Goal: Answer question/provide support: Share knowledge or assist other users

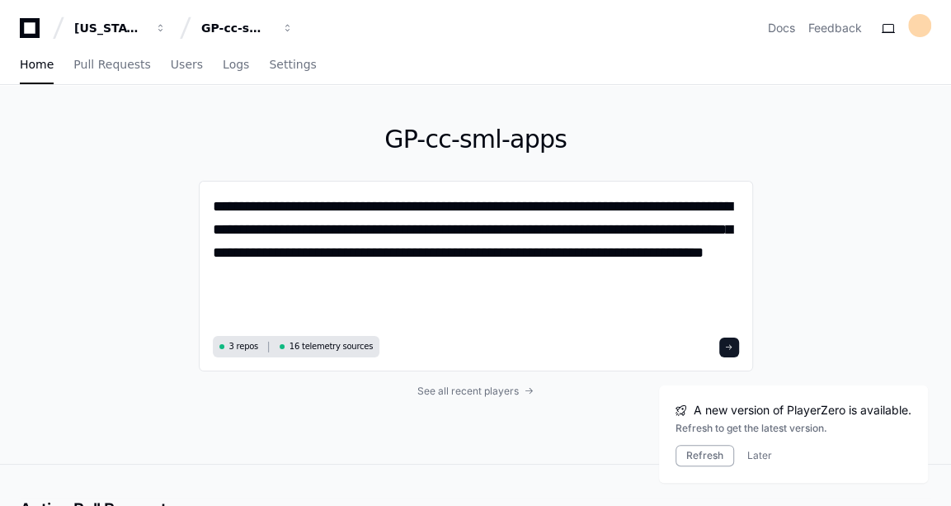
paste textarea "**********"
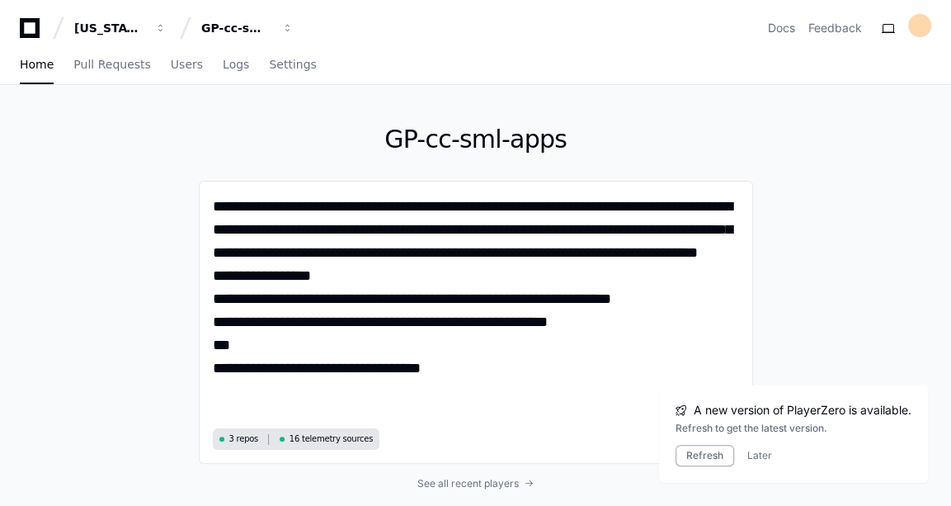
paste textarea "**********"
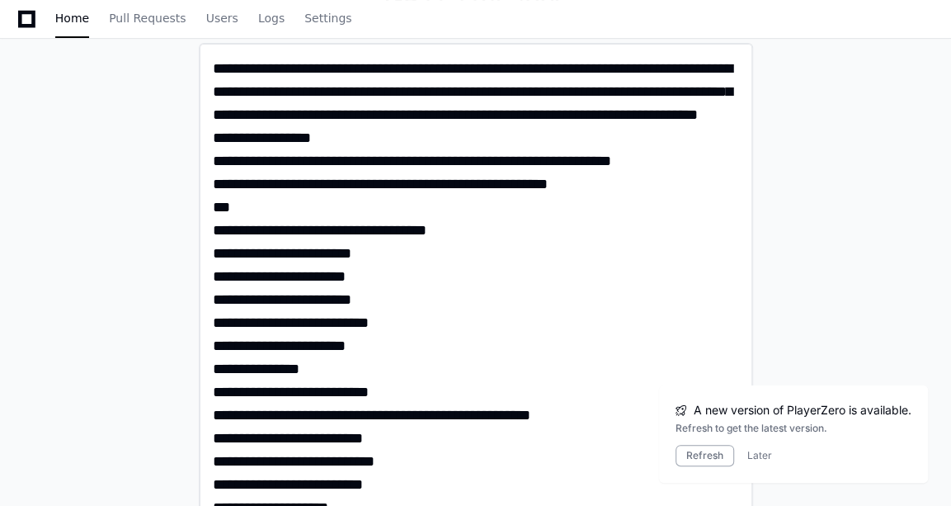
scroll to position [123, 0]
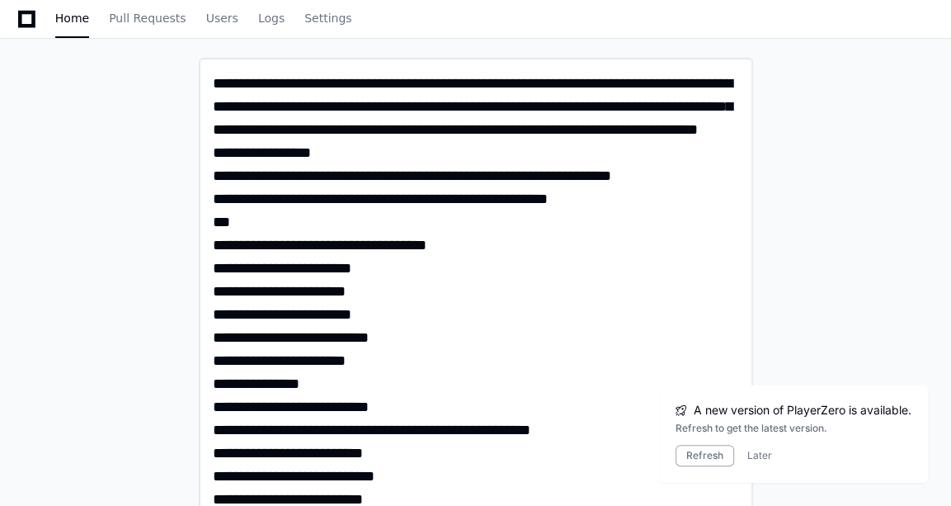
click at [425, 267] on textarea at bounding box center [476, 475] width 527 height 806
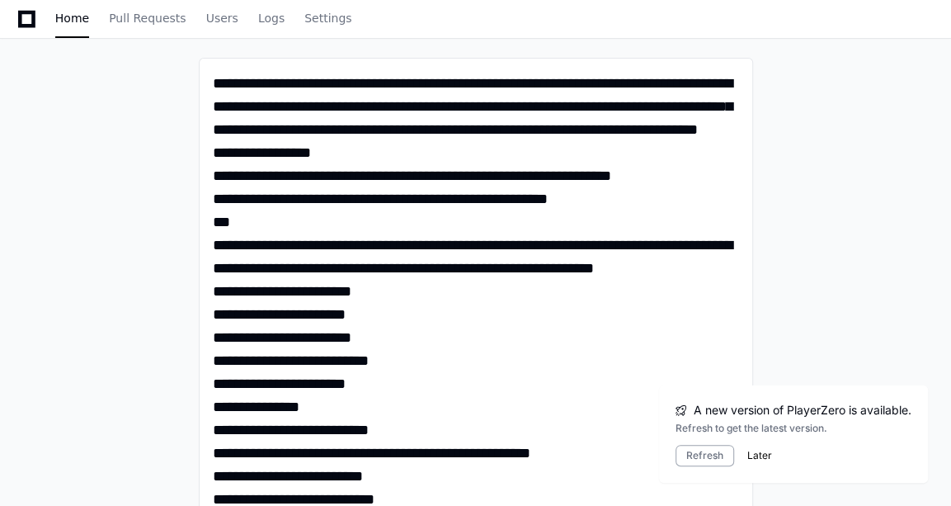
type textarea "**********"
click at [748, 457] on button "Later" at bounding box center [759, 455] width 25 height 13
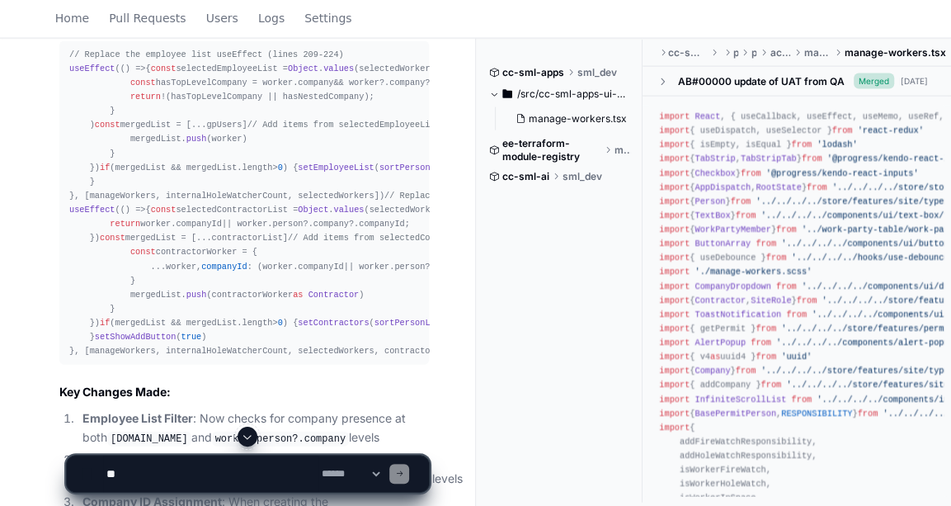
scroll to position [1908, 0]
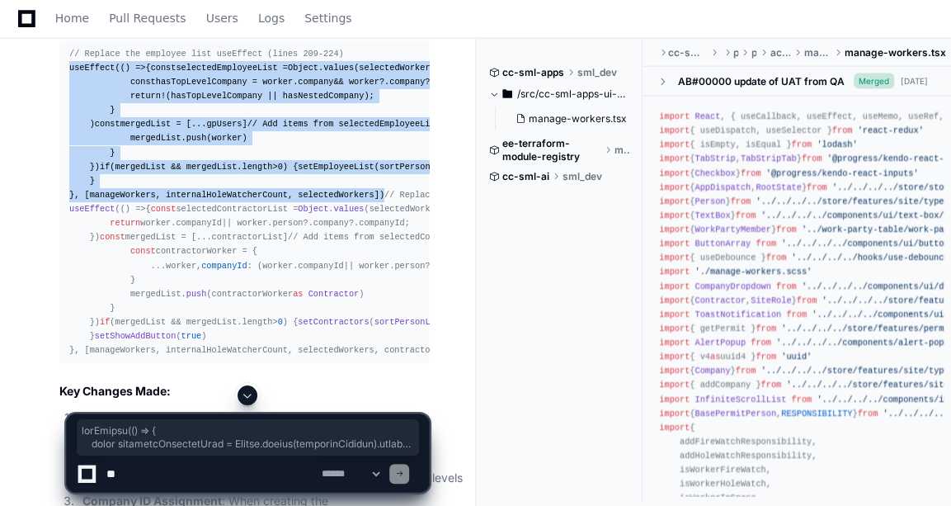
drag, startPoint x: 361, startPoint y: 385, endPoint x: 60, endPoint y: 82, distance: 427.5
click at [60, 82] on pre "// Replace the employee list useEffect (lines 209-224) useEffect ( () => { cons…" at bounding box center [244, 202] width 370 height 324
copy div "useEffect ( () => { const selectedEmployeeList = Object . values (selectedWorke…"
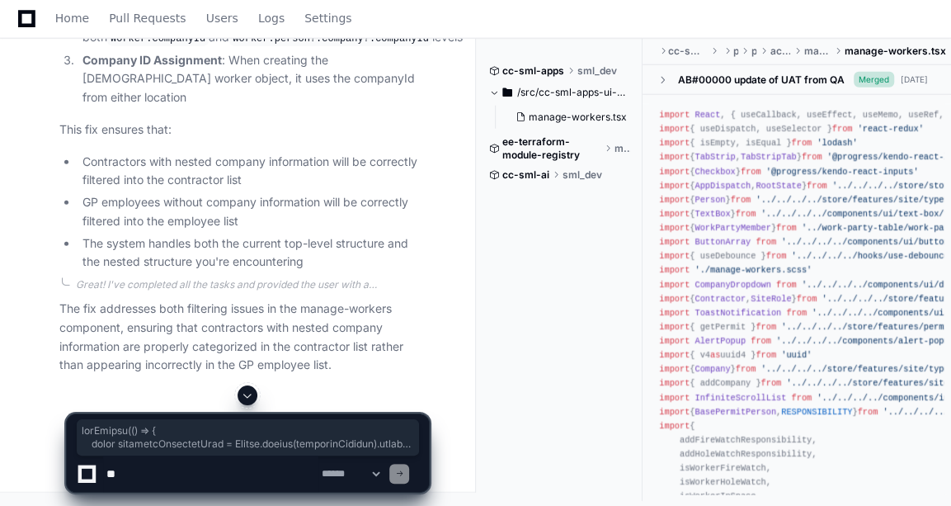
scroll to position [2722, 0]
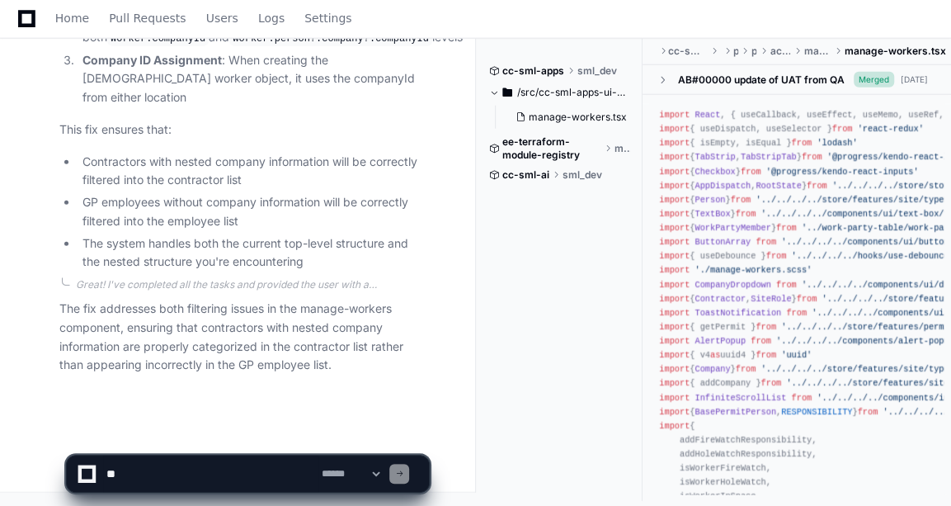
click at [106, 464] on textarea at bounding box center [210, 473] width 215 height 36
paste textarea "**********"
type textarea "**********"
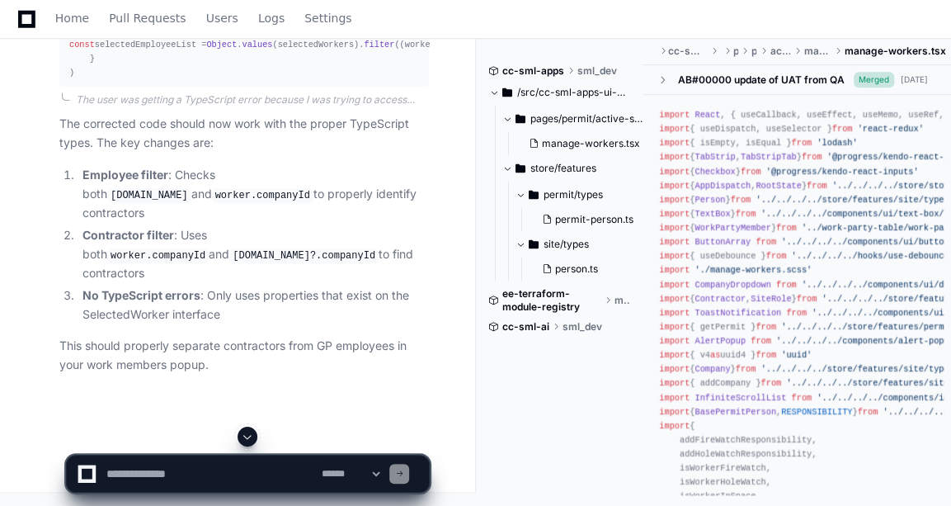
scroll to position [4837, 0]
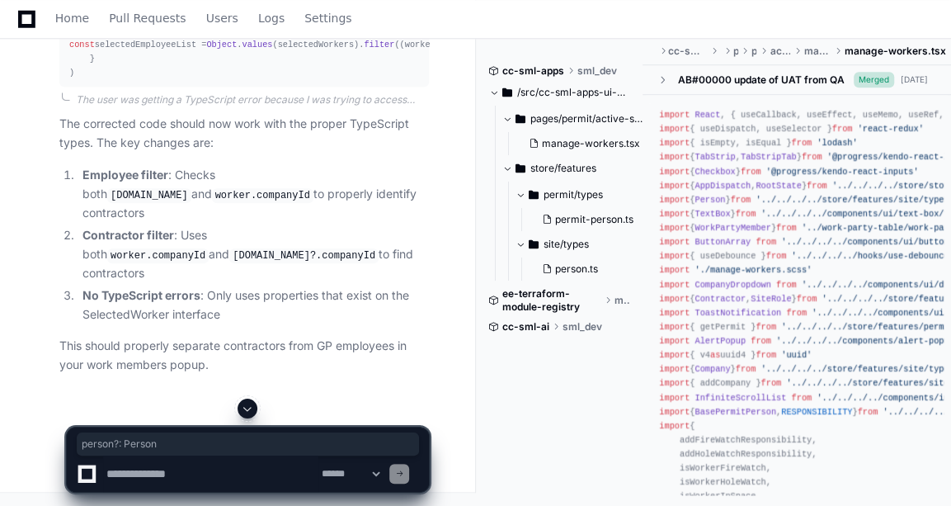
drag, startPoint x: 87, startPoint y: 117, endPoint x: 160, endPoint y: 120, distance: 72.7
copy div "person ?: Person"
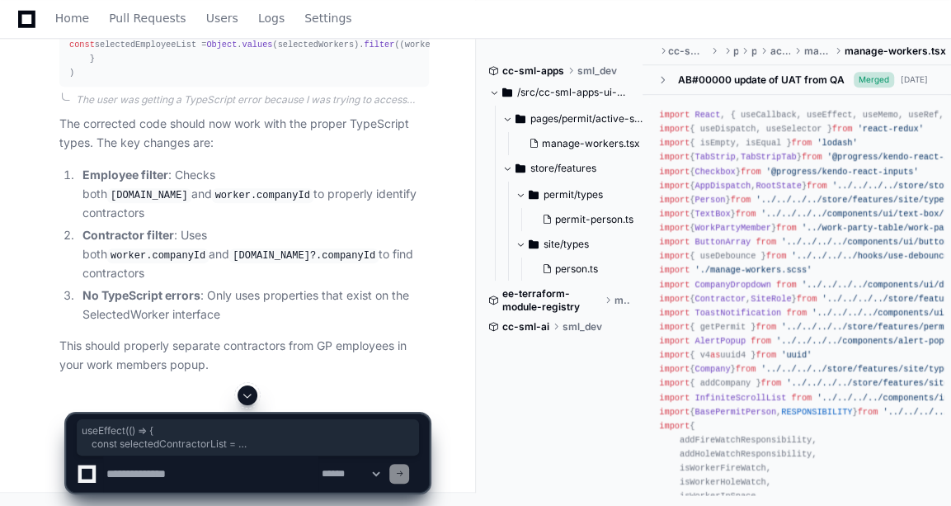
drag, startPoint x: 65, startPoint y: 53, endPoint x: 97, endPoint y: 364, distance: 312.6
copy div "useEffect ( () => { const selectedContractorList = Object . values (selectedWor…"
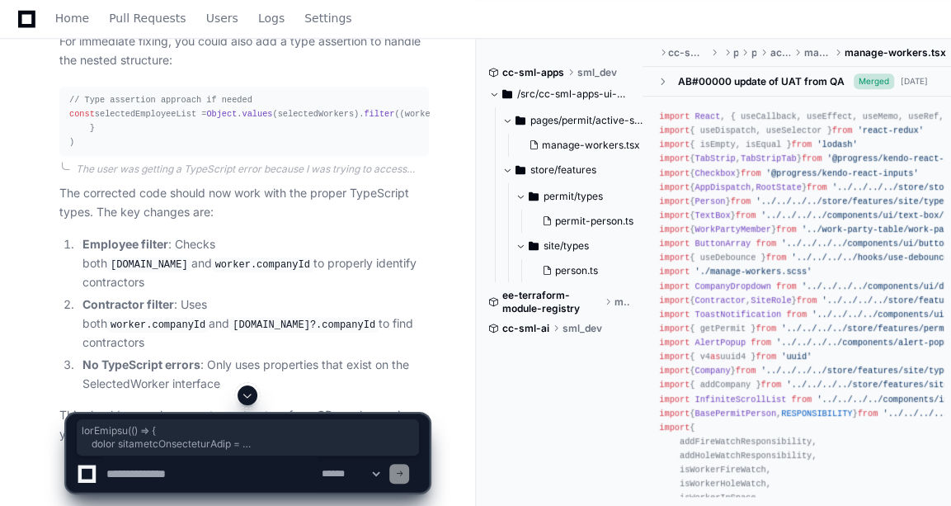
scroll to position [4229, 0]
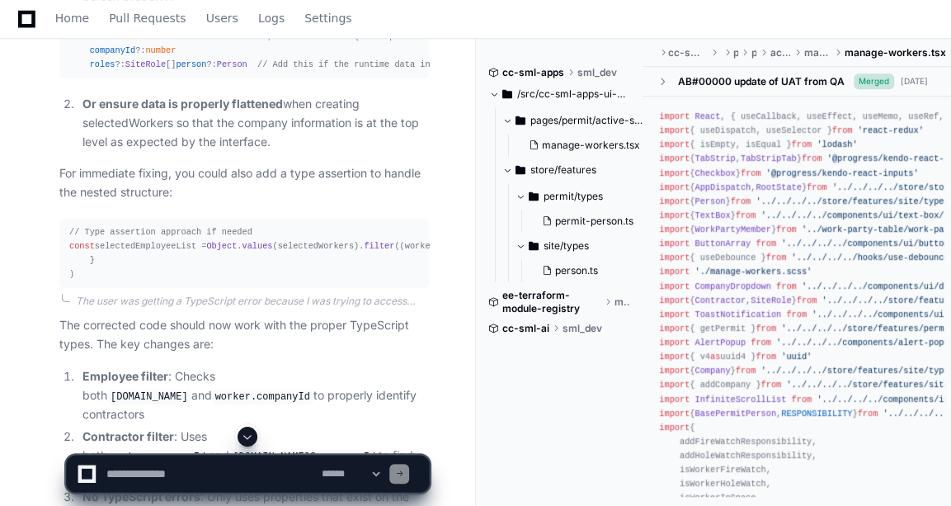
scroll to position [4096, 0]
click at [163, 460] on textarea at bounding box center [210, 473] width 215 height 36
paste textarea "**********"
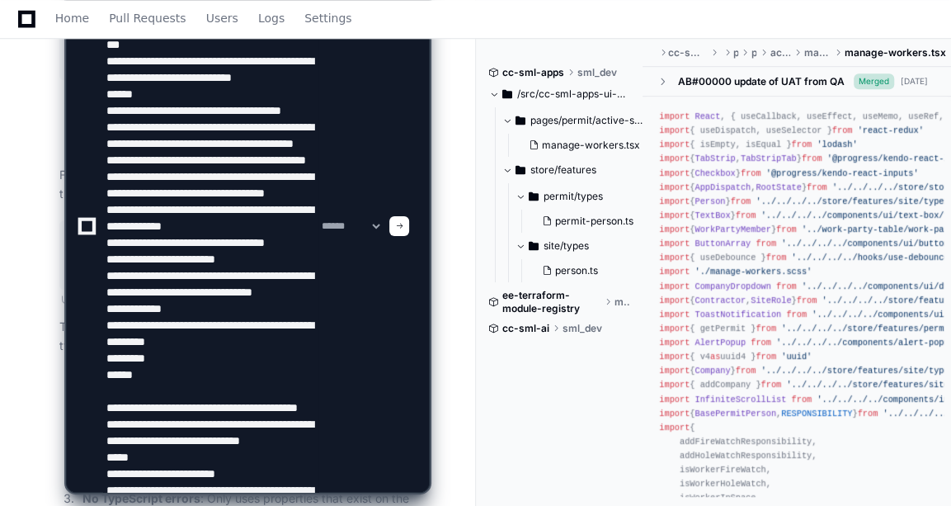
scroll to position [285, 0]
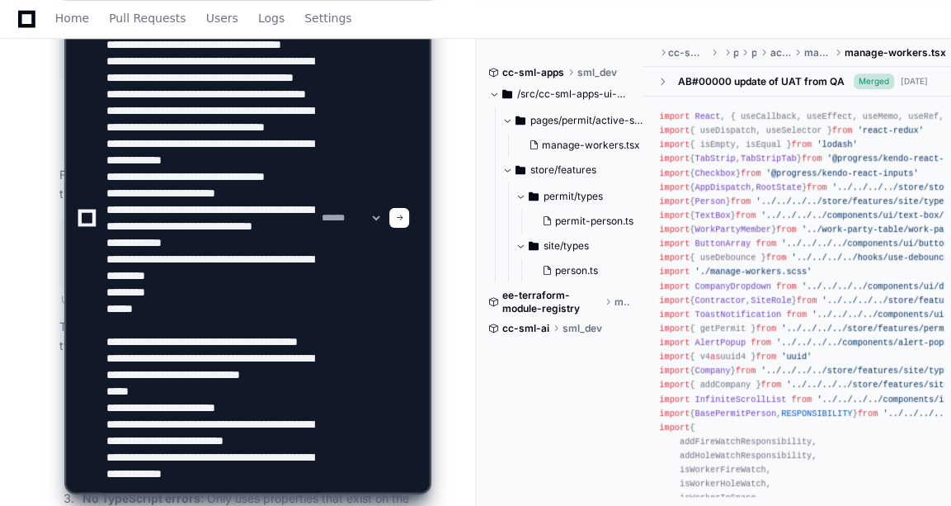
type textarea "**********"
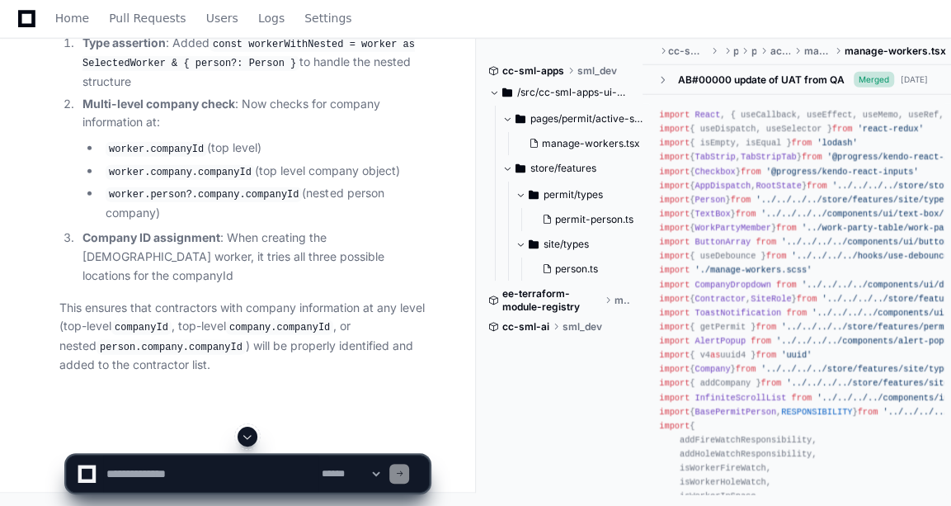
scroll to position [6300, 0]
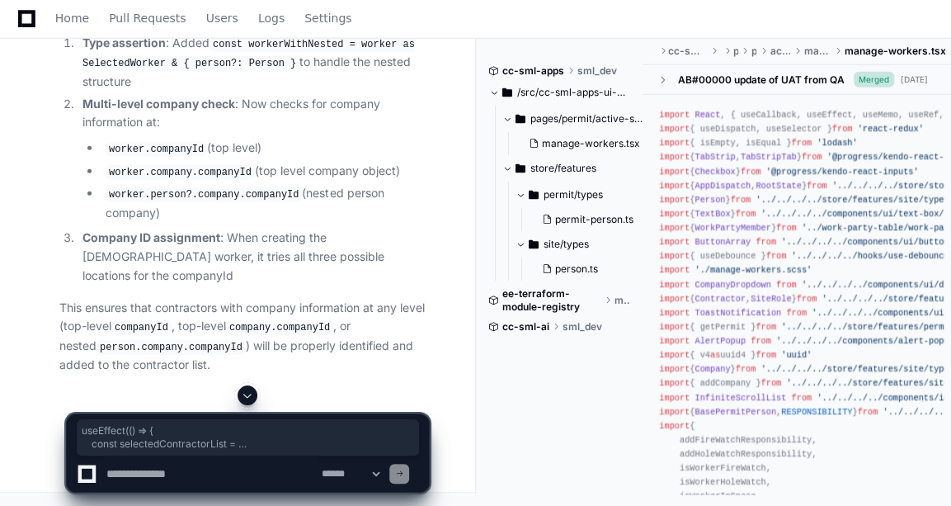
drag, startPoint x: 66, startPoint y: 106, endPoint x: 125, endPoint y: 346, distance: 247.1
copy div "useEffect ( () => { const selectedContractorList = Object . values (selectedWor…"
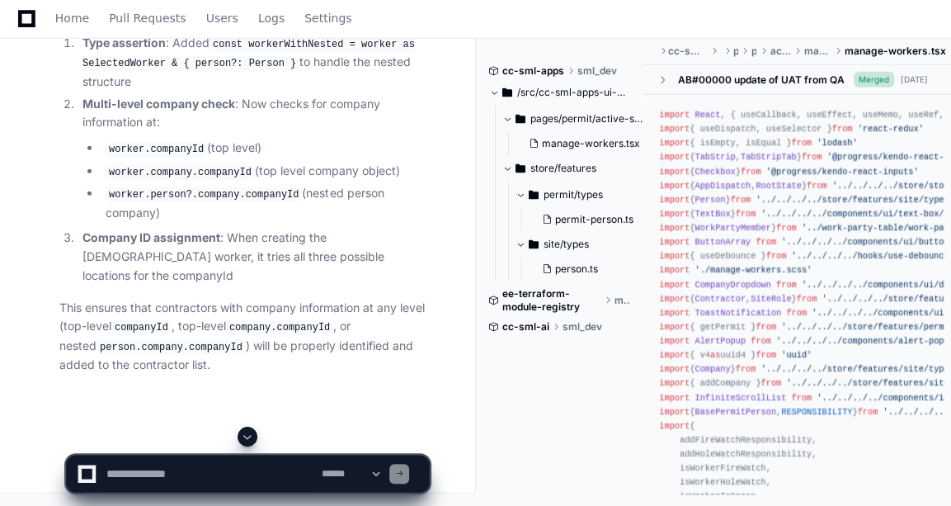
click at [143, 493] on div "**********" at bounding box center [248, 465] width 364 height 79
click at [151, 468] on textarea at bounding box center [210, 473] width 215 height 36
drag, startPoint x: 266, startPoint y: 475, endPoint x: 134, endPoint y: 479, distance: 132.9
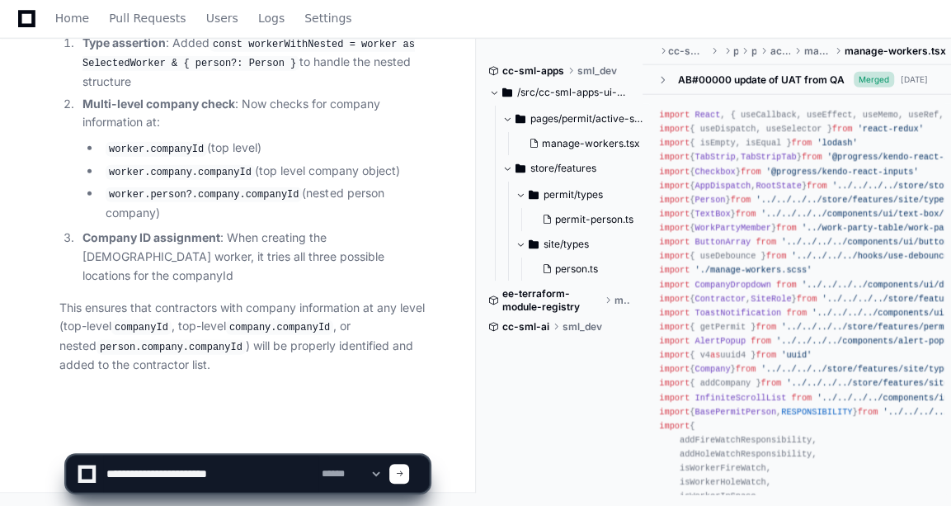
click at [134, 479] on textarea at bounding box center [210, 473] width 215 height 36
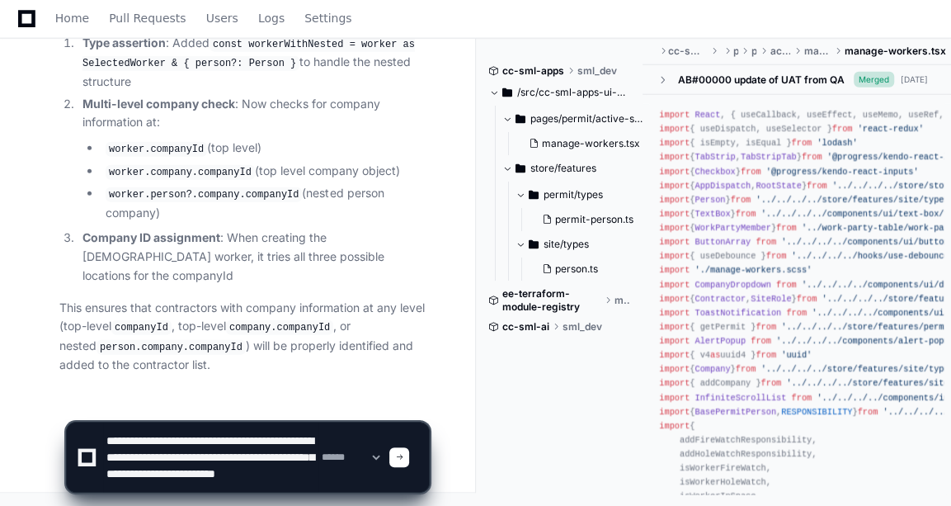
scroll to position [21, 0]
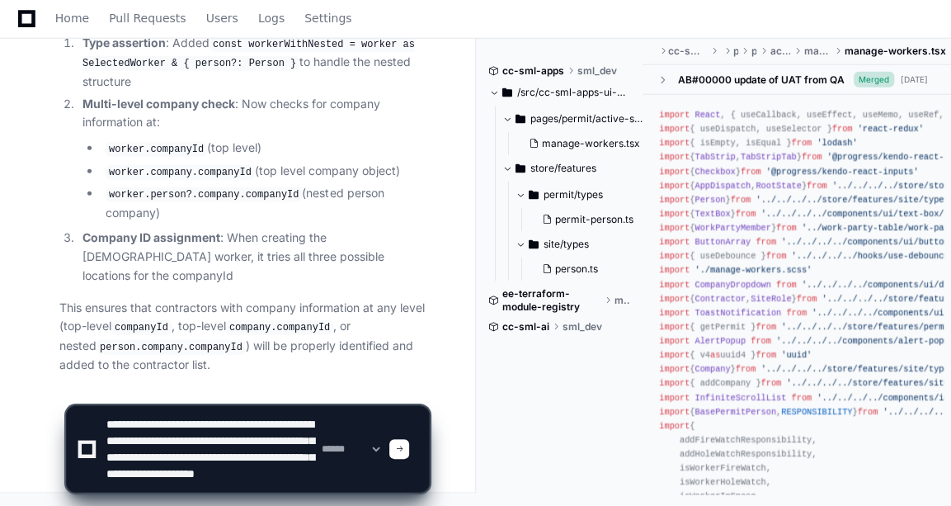
type textarea "**********"
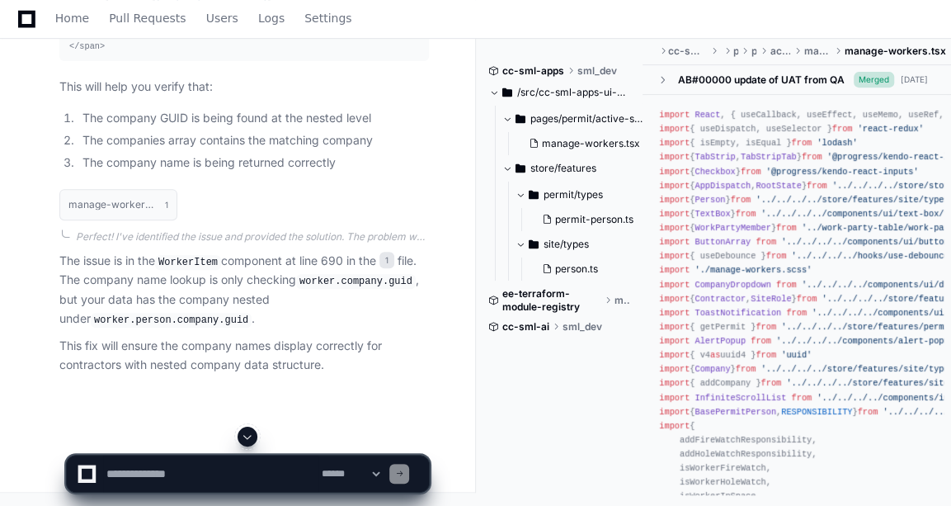
scroll to position [7935, 0]
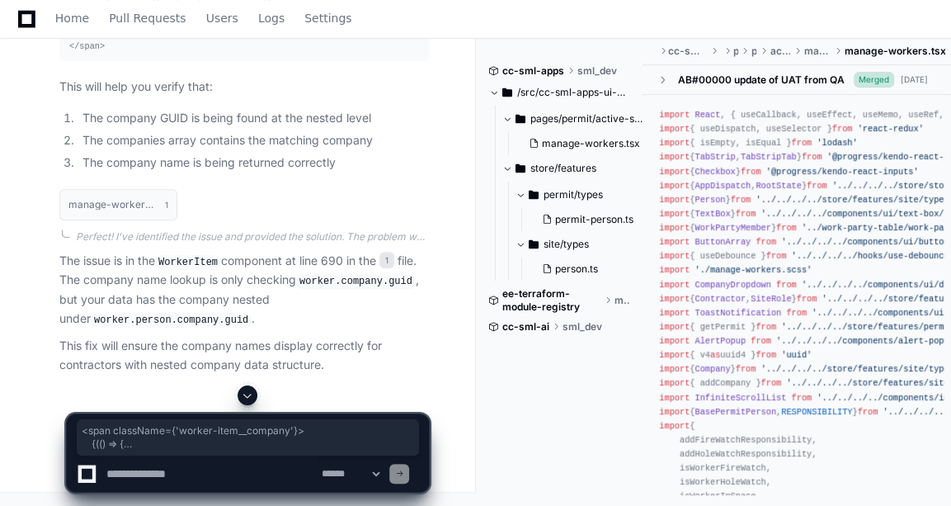
drag, startPoint x: 67, startPoint y: 222, endPoint x: 137, endPoint y: 378, distance: 170.9
copy div "<span className={ 'worker-item__company' }> {( () => { // Type assertion to han…"
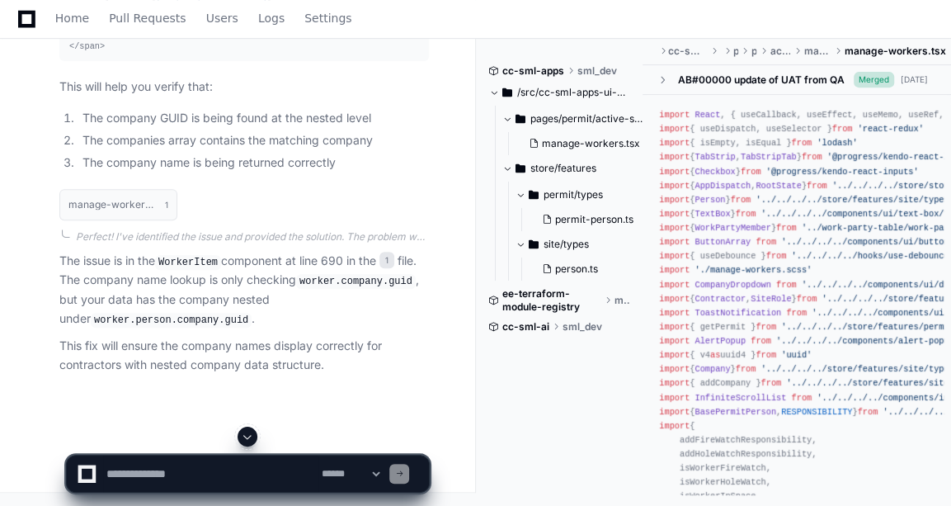
click at [188, 469] on textarea at bounding box center [210, 473] width 215 height 36
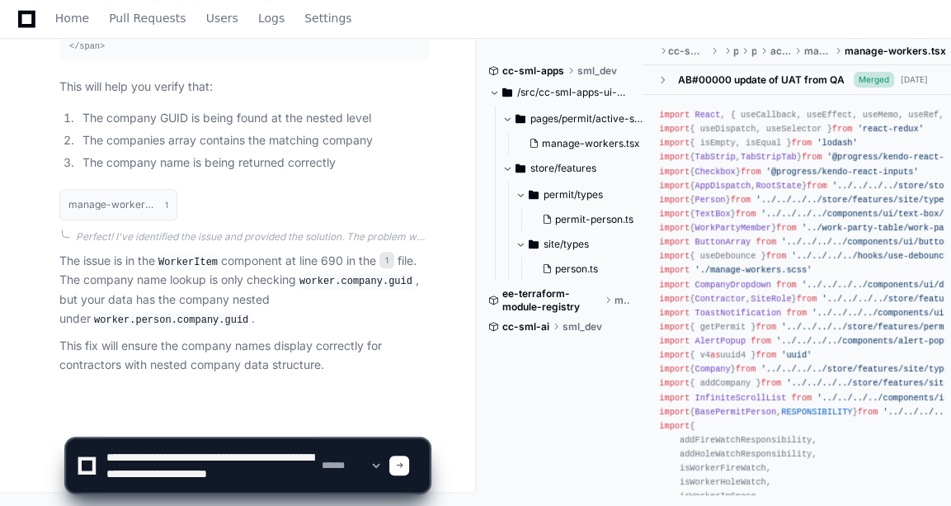
scroll to position [5, 0]
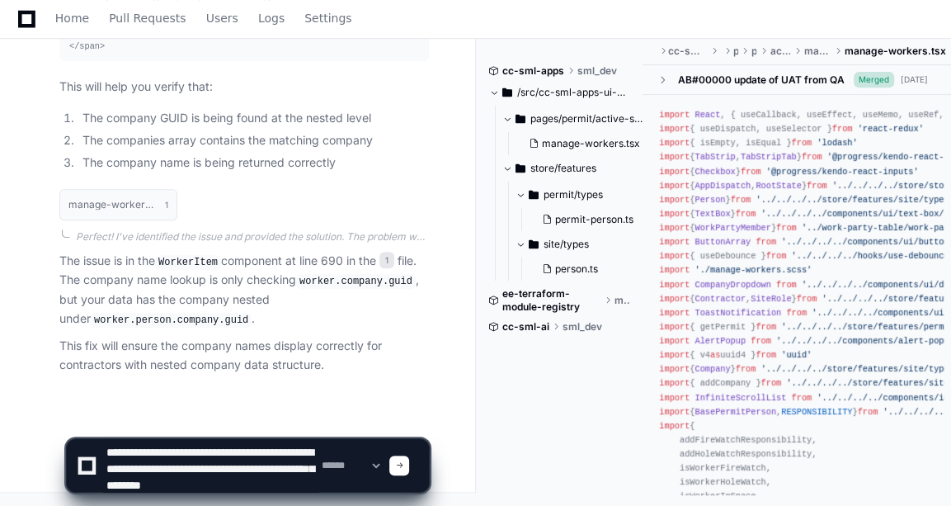
type textarea "**********"
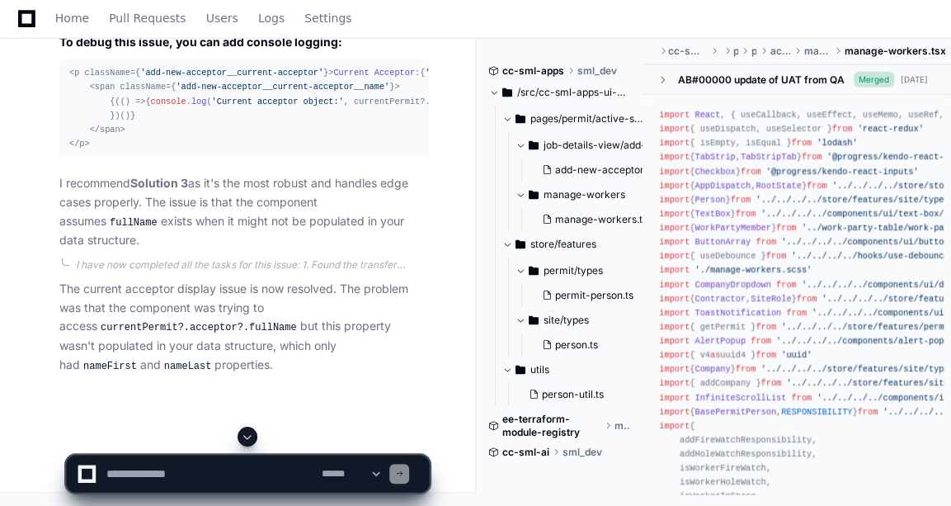
scroll to position [10072, 0]
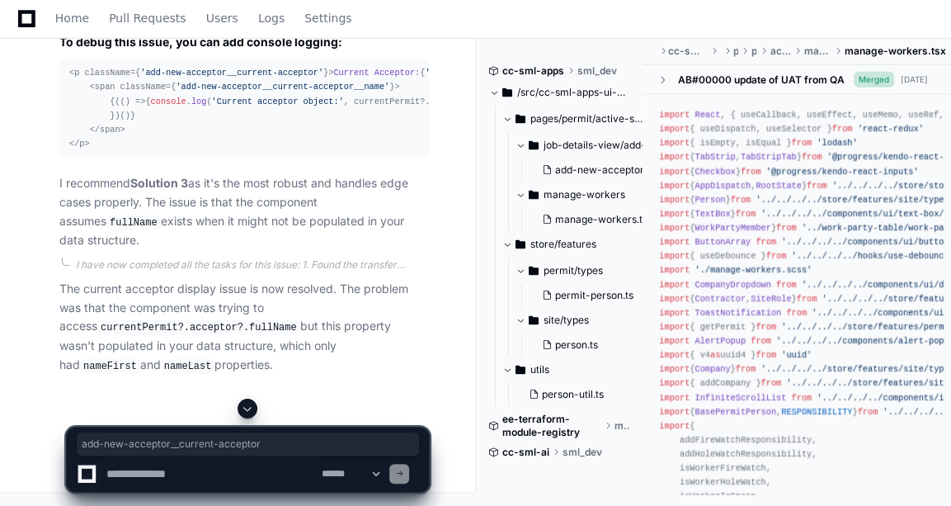
drag, startPoint x: 139, startPoint y: 215, endPoint x: 296, endPoint y: 214, distance: 156.7
copy span "add-new-acceptor__current-acceptor"
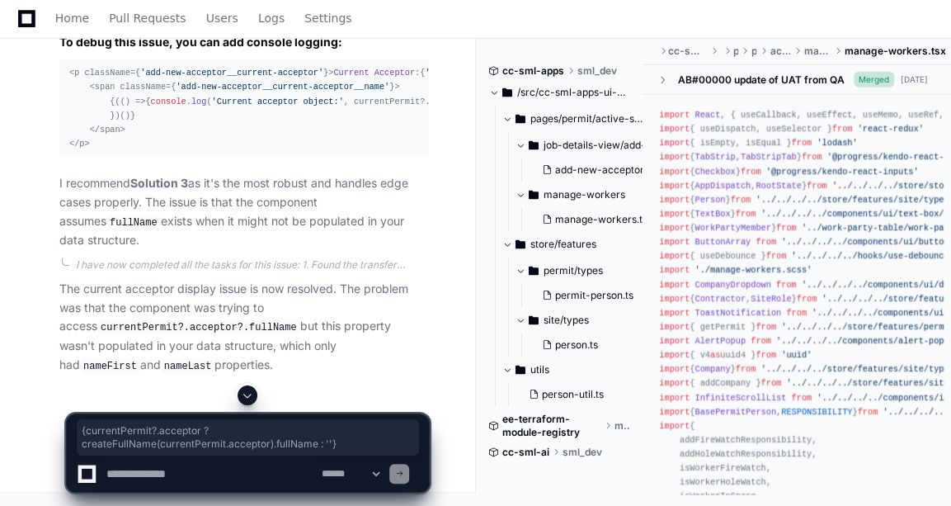
scroll to position [10293, 0]
drag, startPoint x: 105, startPoint y: 216, endPoint x: 131, endPoint y: 257, distance: 48.3
copy div "{currentPermit?. acceptor ? ` ${currentPermit.acceptor.nameLast || '' } , ${cur…"
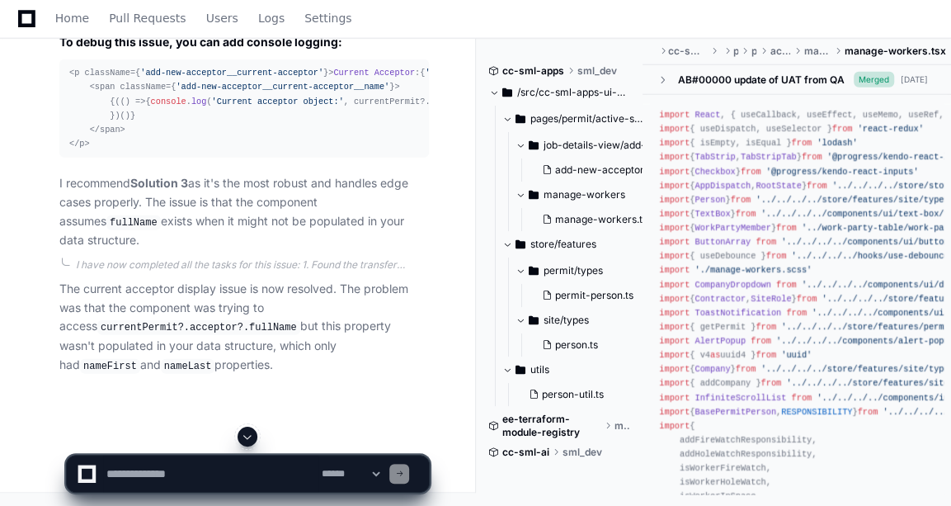
click at [151, 483] on textarea at bounding box center [210, 473] width 215 height 36
type textarea "*"
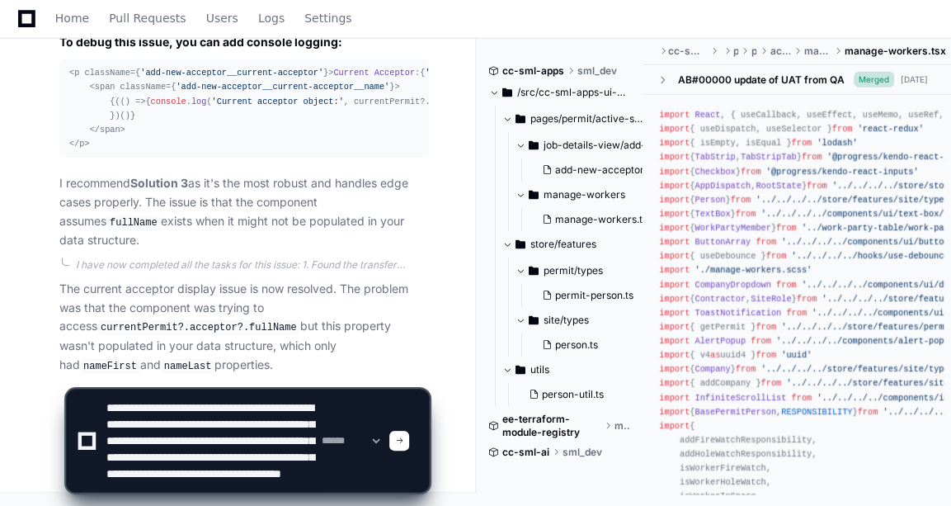
scroll to position [38, 0]
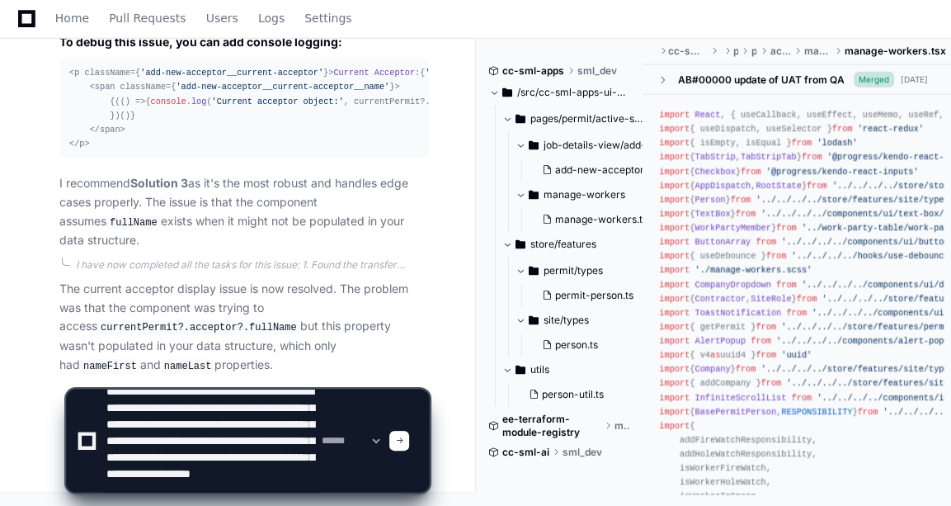
type textarea "**********"
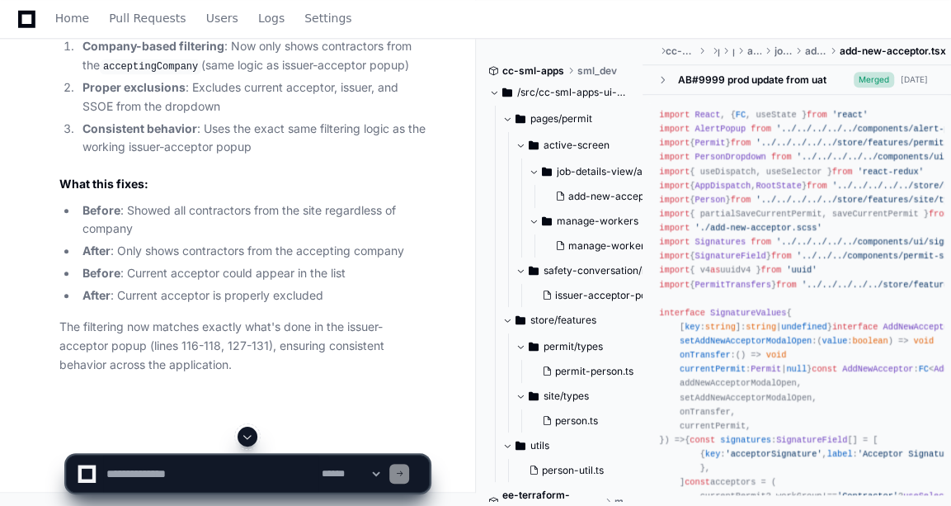
scroll to position [12755, 0]
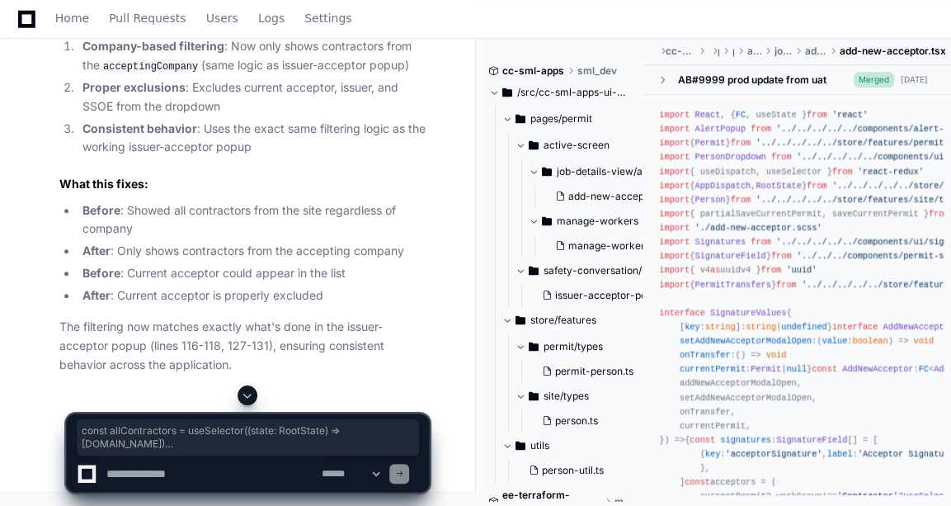
drag, startPoint x: 66, startPoint y: 151, endPoint x: 135, endPoint y: 301, distance: 165.3
copy div "const allContractors = useSelector ( ( state : RootState ) => state. contractor…"
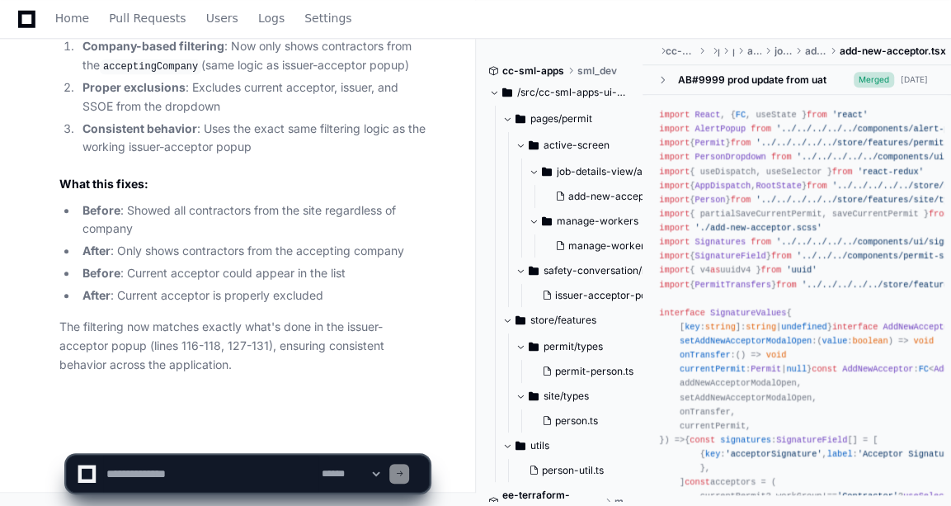
click at [45, 279] on div "Great! I've identified the issues and provided the solution. Let me summarize w…" at bounding box center [227, 164] width 403 height 422
click at [173, 456] on textarea at bounding box center [210, 473] width 215 height 36
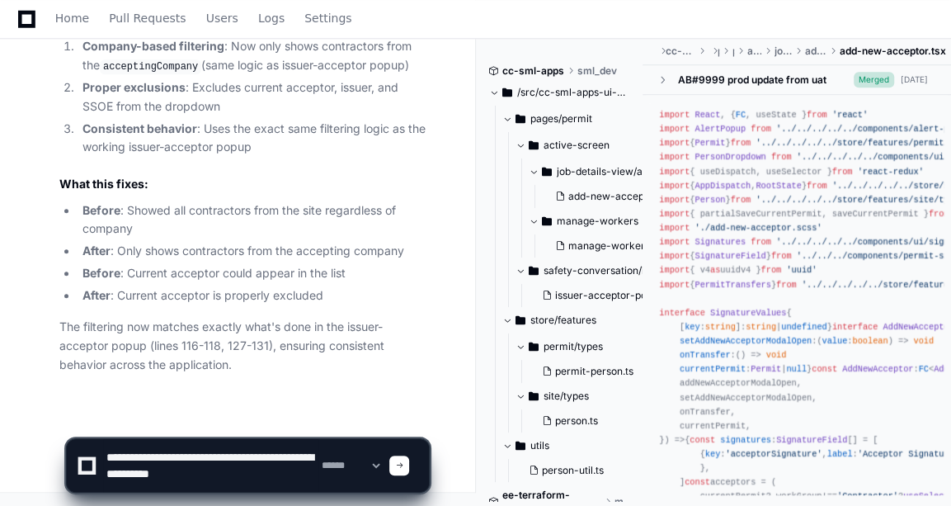
scroll to position [5, 0]
paste textarea "**********"
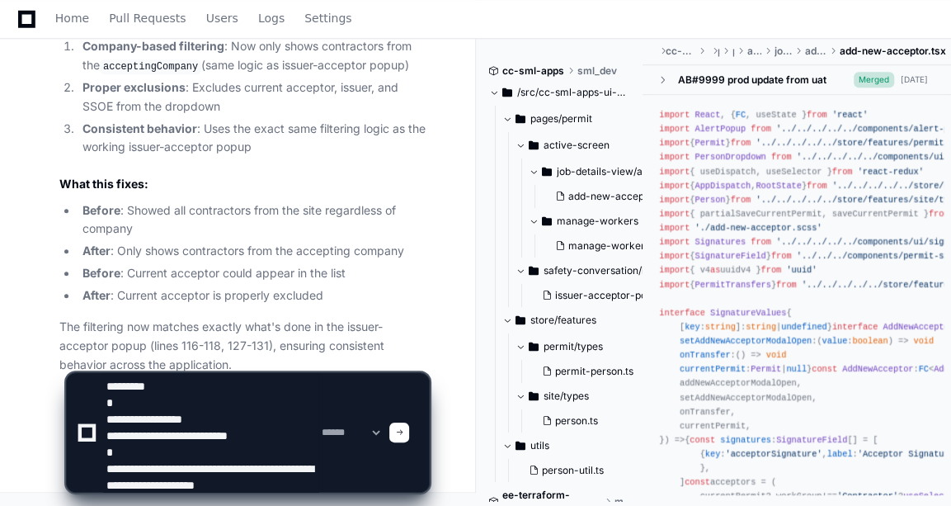
scroll to position [38, 0]
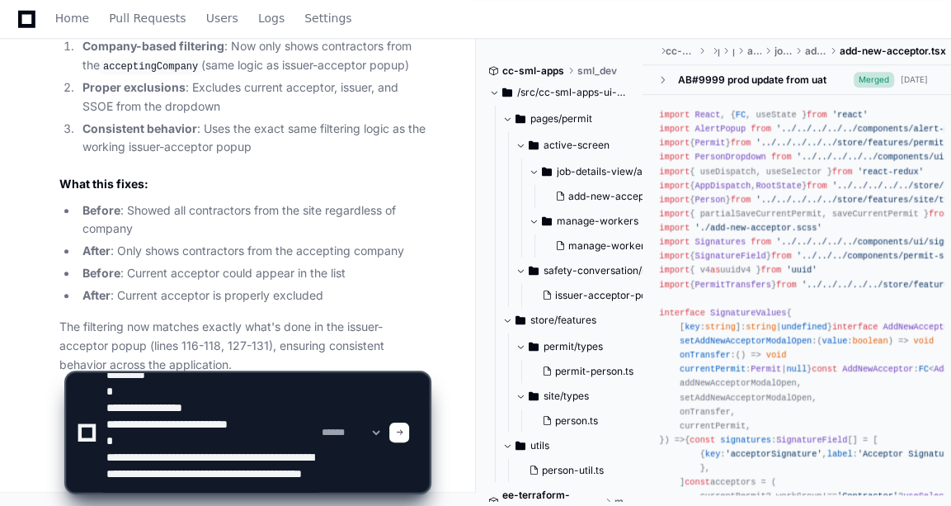
type textarea "**********"
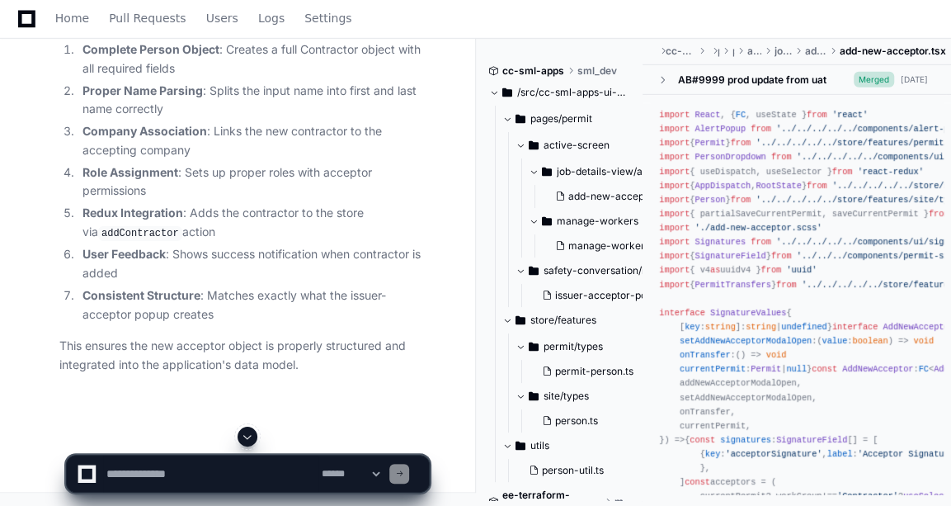
scroll to position [14579, 0]
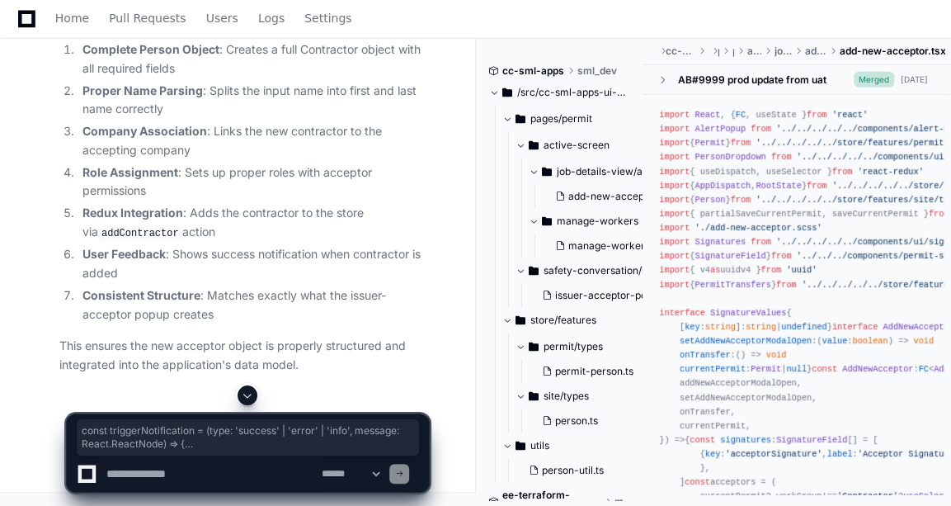
drag, startPoint x: 68, startPoint y: 210, endPoint x: 97, endPoint y: 280, distance: 74.8
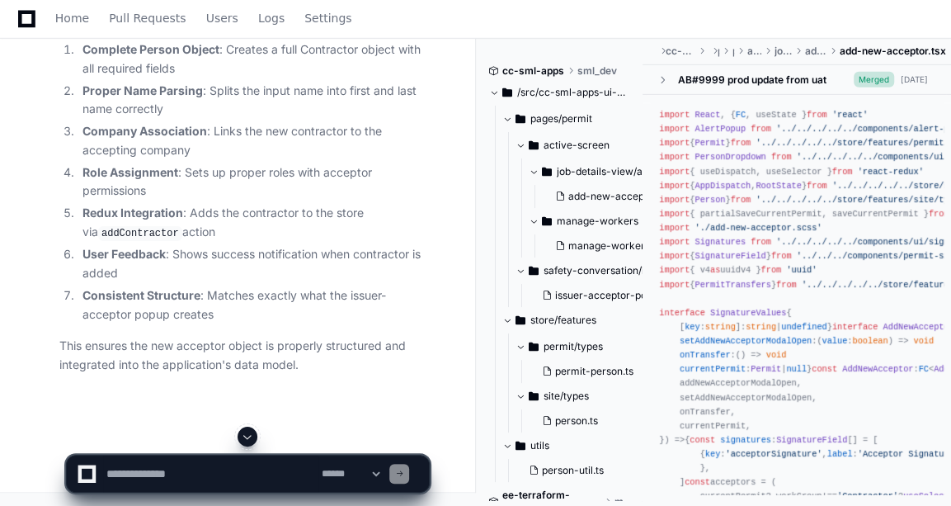
drag, startPoint x: 97, startPoint y: 280, endPoint x: 262, endPoint y: 148, distance: 211.9
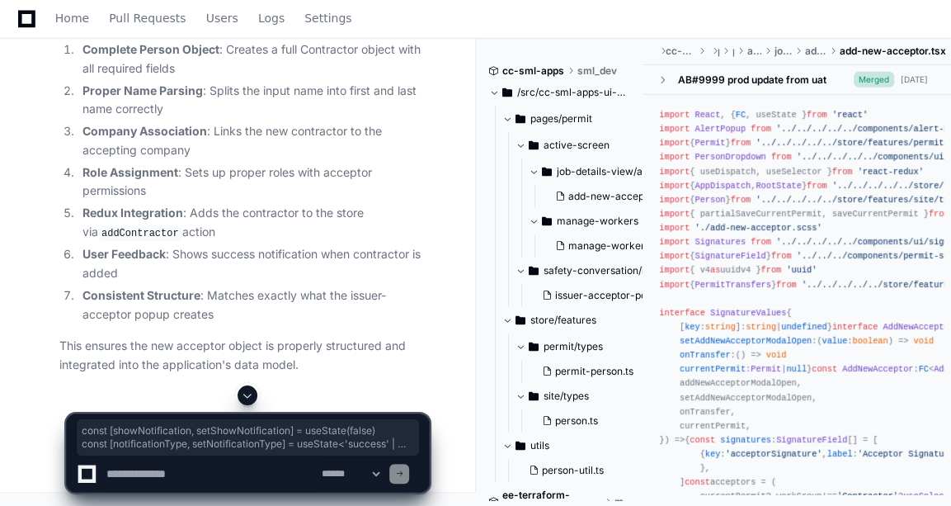
drag, startPoint x: 64, startPoint y: 109, endPoint x: 87, endPoint y: 258, distance: 151.1
copy div "const [showNotification, setShowNotification] = useState ( false ) const [notif…"
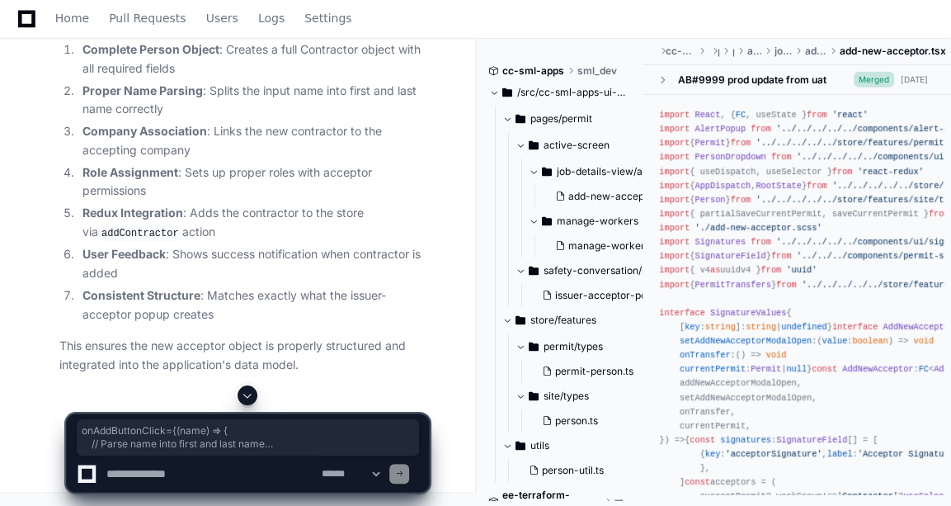
drag, startPoint x: 69, startPoint y: 115, endPoint x: 150, endPoint y: 357, distance: 254.9
copy div "onAddButtonClick={ ( name ) => { // Parse name into first and last name const n…"
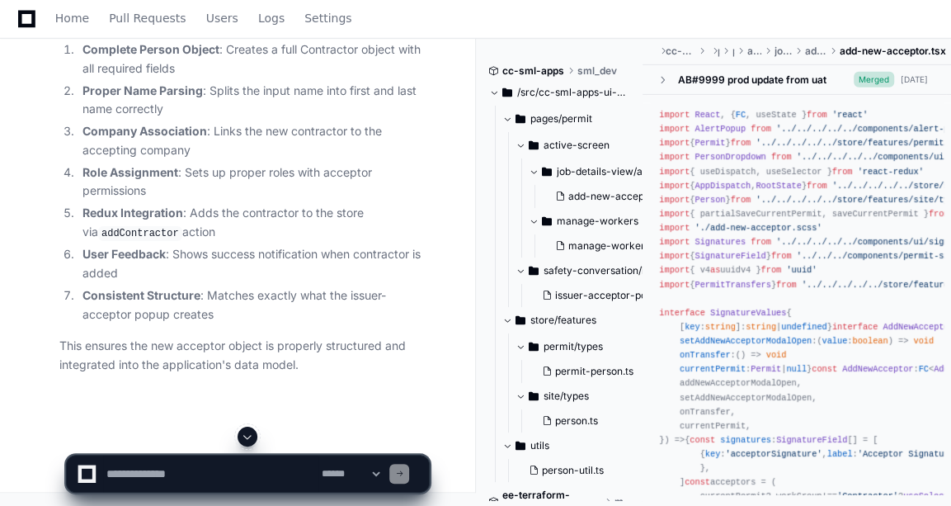
scroll to position [15427, 0]
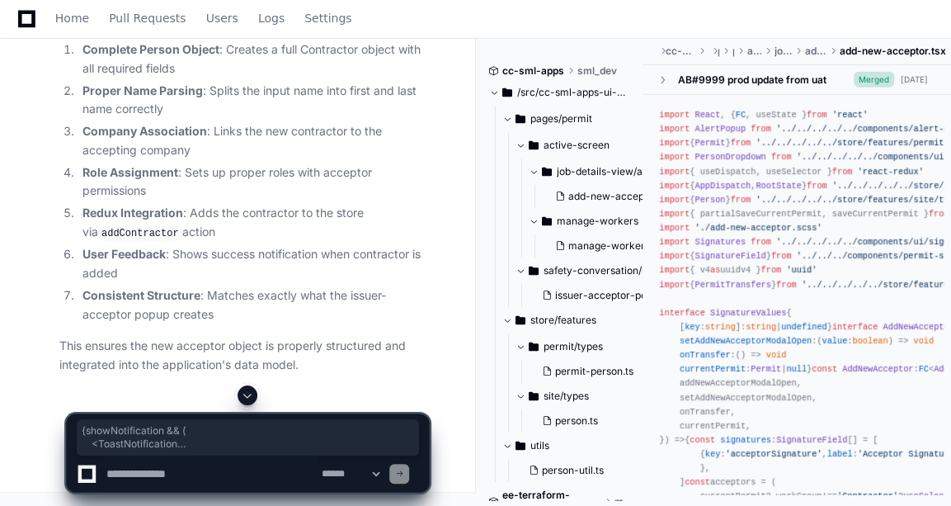
drag, startPoint x: 68, startPoint y: 157, endPoint x: 91, endPoint y: 238, distance: 84.1
click at [58, 368] on div "Perfect! I've provided a complete fix that addresses the user's concern. The ne…" at bounding box center [227, 61] width 403 height 626
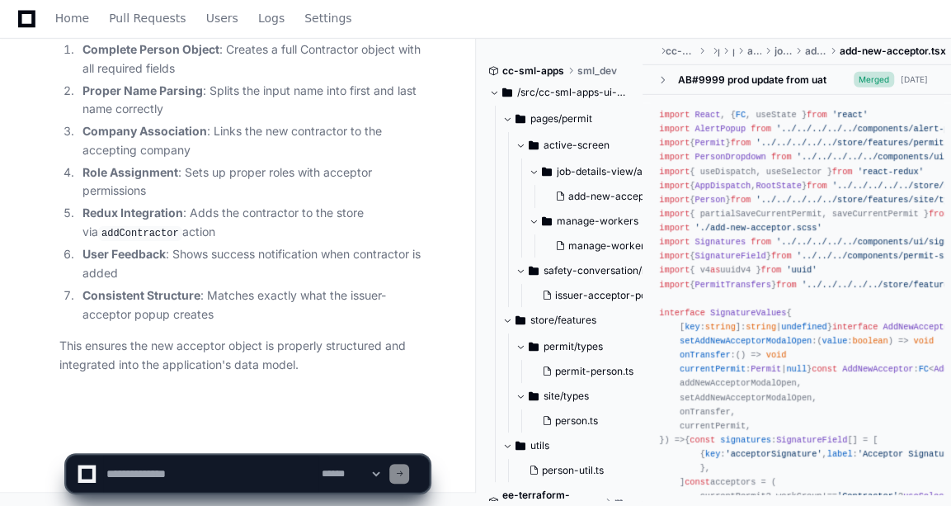
scroll to position [16221, 0]
click at [128, 483] on textarea at bounding box center [210, 473] width 215 height 36
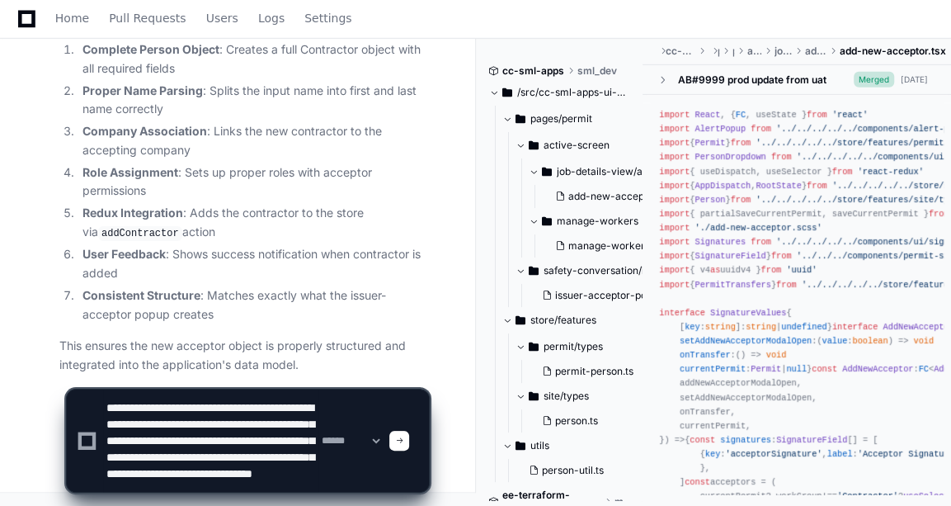
scroll to position [38, 0]
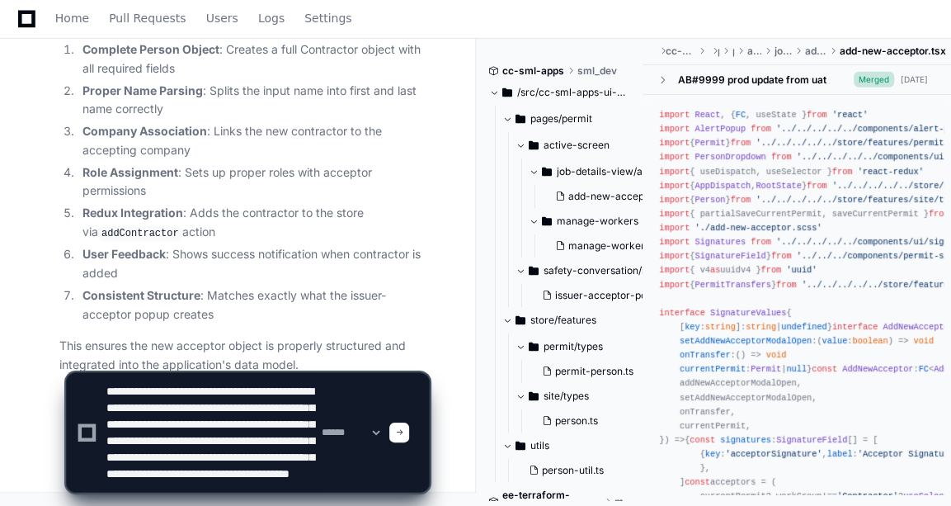
type textarea "**********"
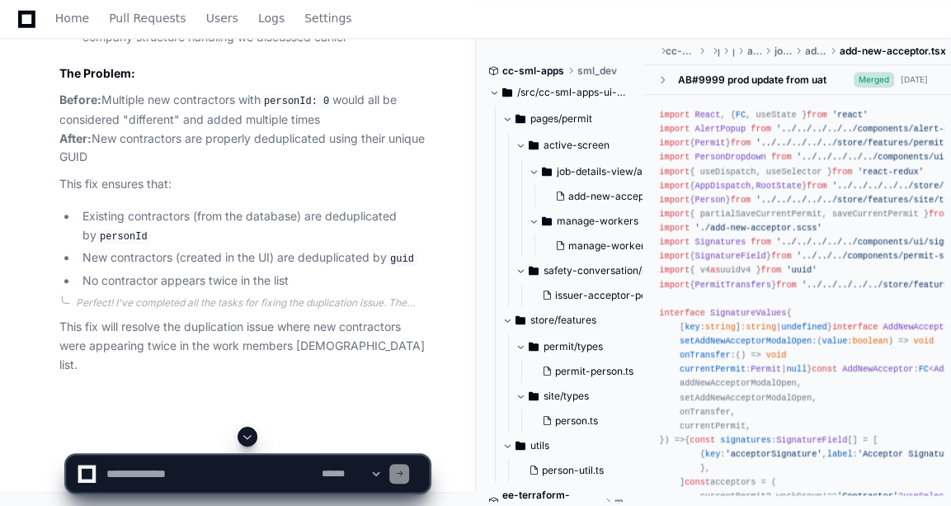
scroll to position [17161, 0]
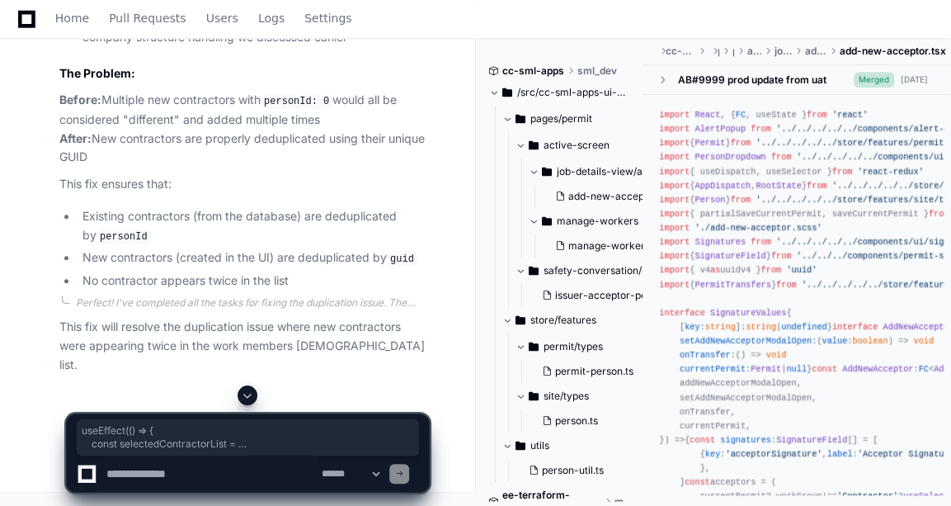
drag, startPoint x: 65, startPoint y: 220, endPoint x: 191, endPoint y: 356, distance: 185.1
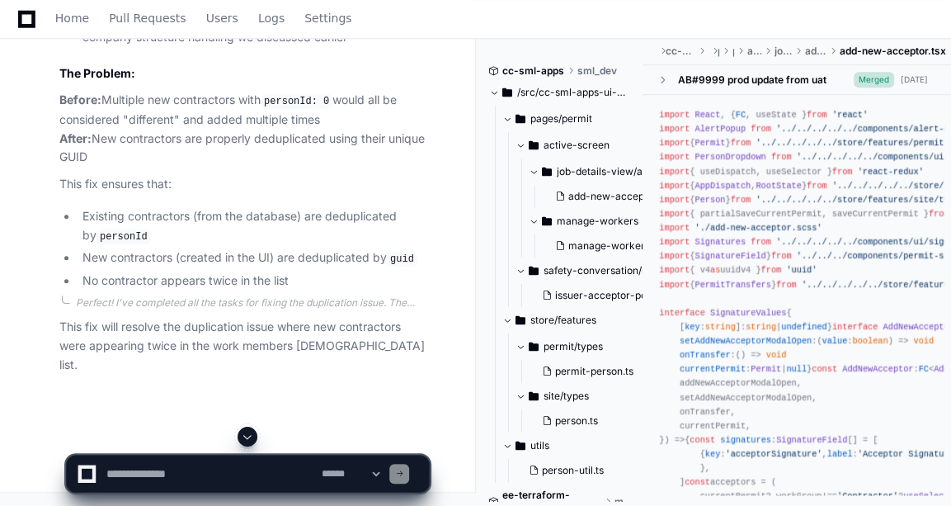
click at [180, 459] on textarea at bounding box center [210, 473] width 215 height 36
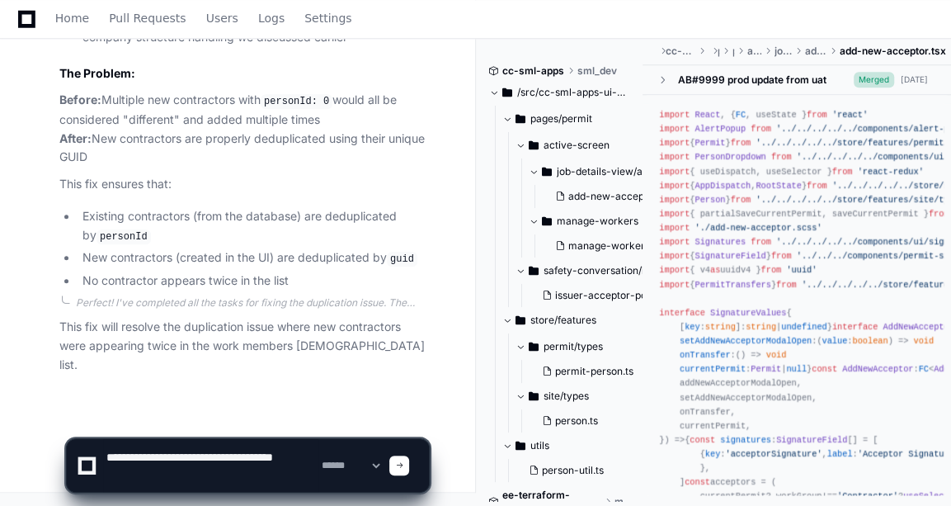
type textarea "**********"
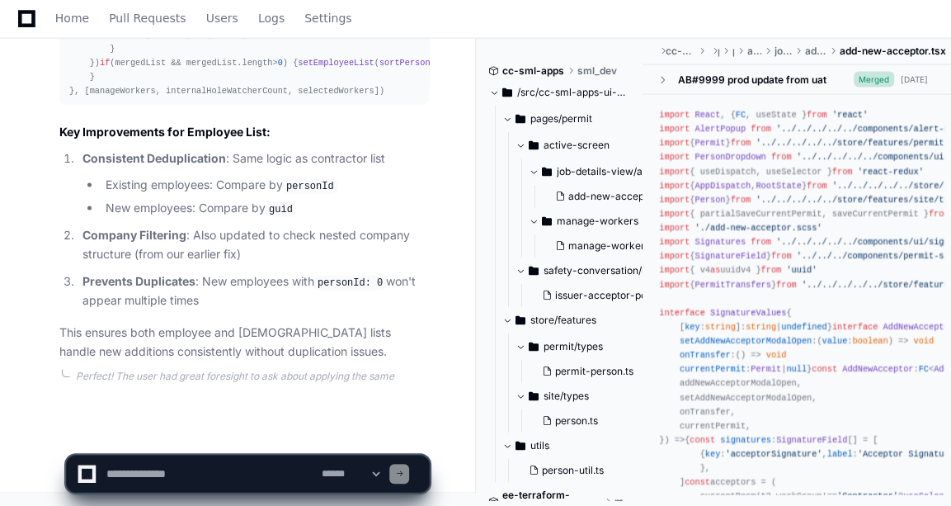
scroll to position [19262, 0]
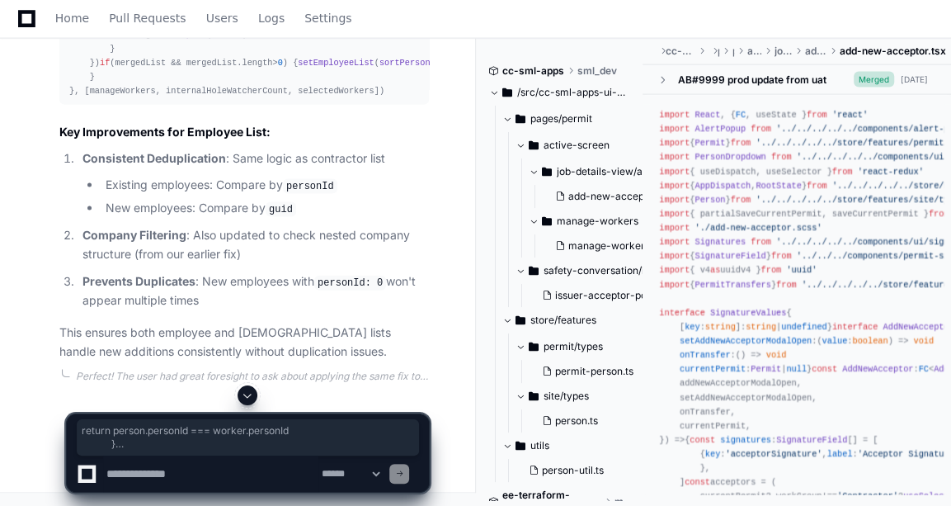
drag, startPoint x: 394, startPoint y: 342, endPoint x: 85, endPoint y: 111, distance: 386.5
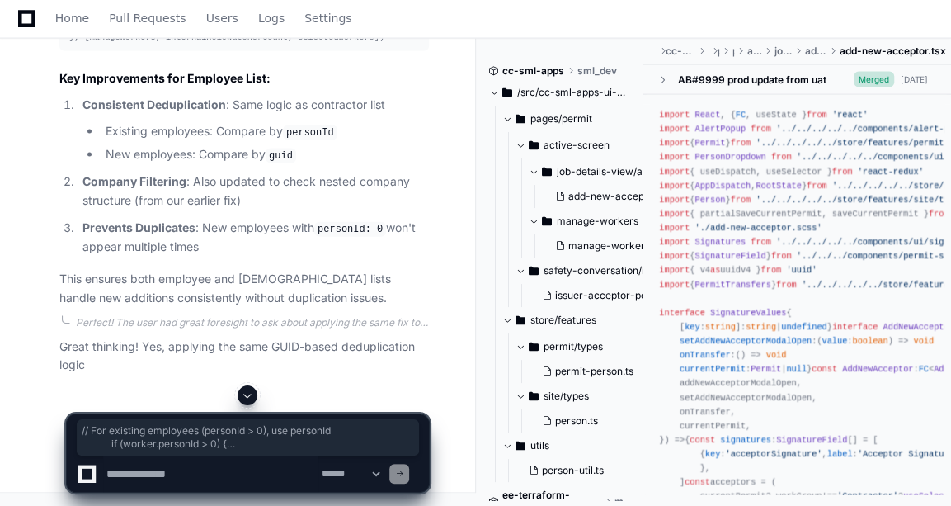
scroll to position [18865, 0]
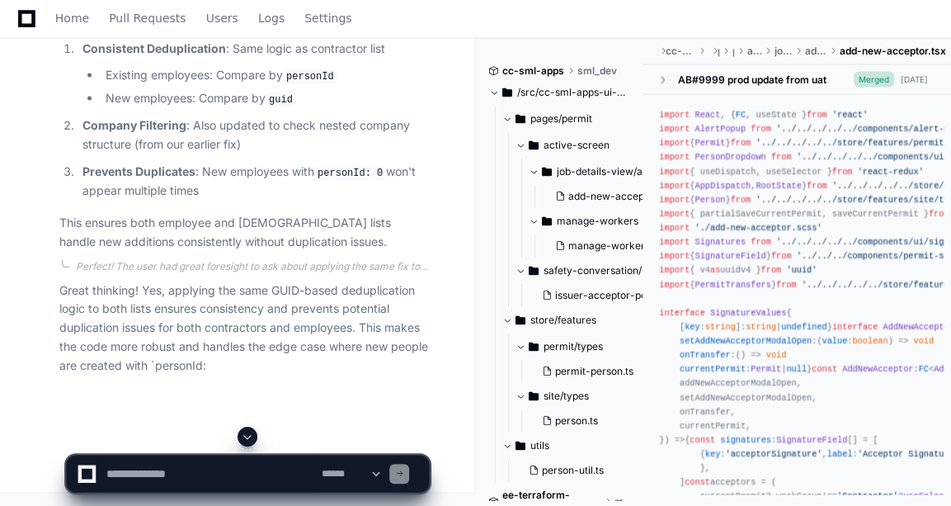
click at [182, 473] on textarea at bounding box center [210, 473] width 215 height 36
type textarea "*"
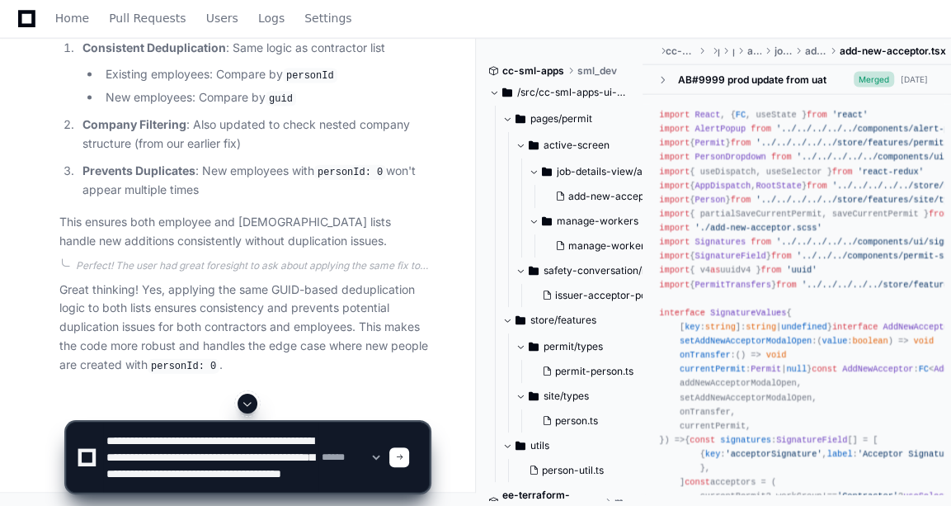
scroll to position [21, 0]
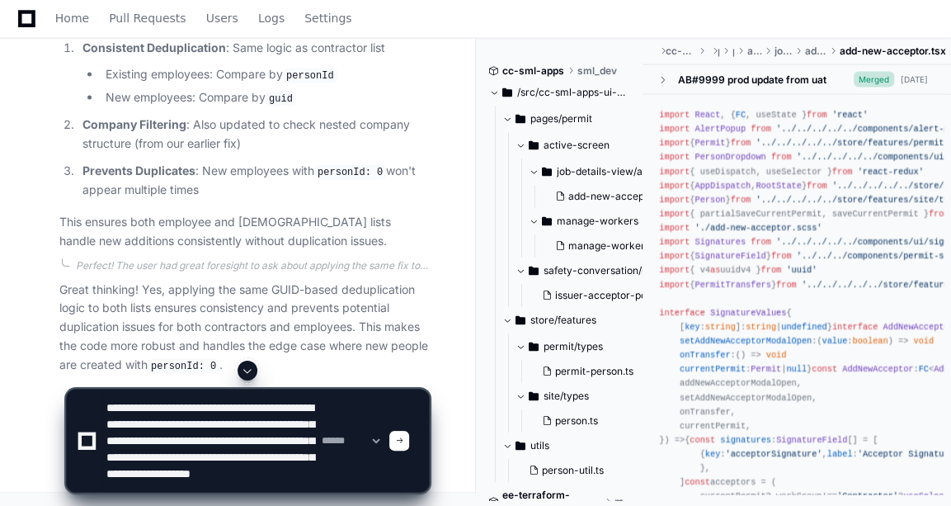
type textarea "**********"
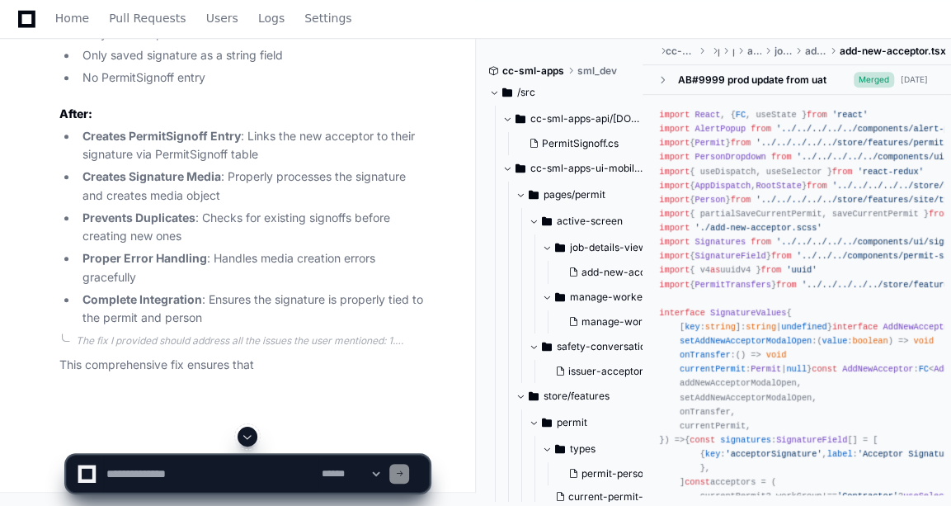
scroll to position [20916, 0]
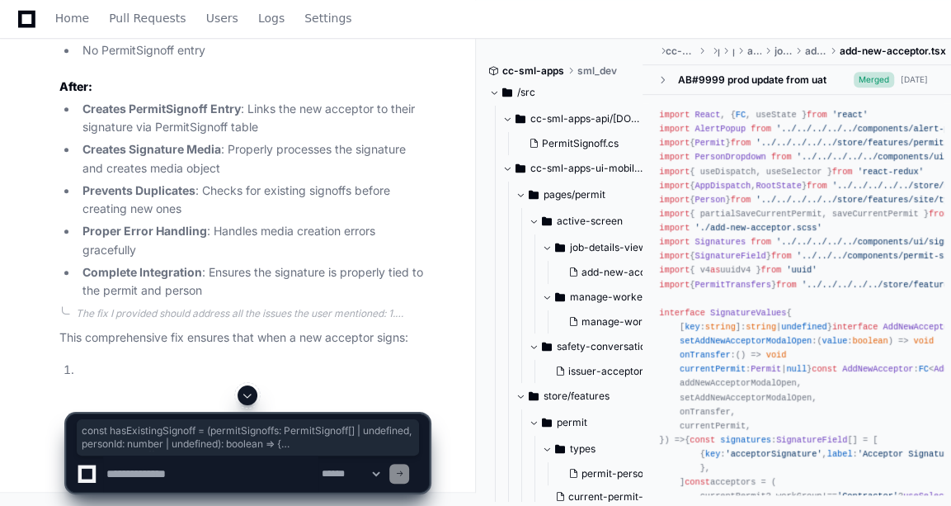
drag, startPoint x: 57, startPoint y: 204, endPoint x: 97, endPoint y: 250, distance: 61.4
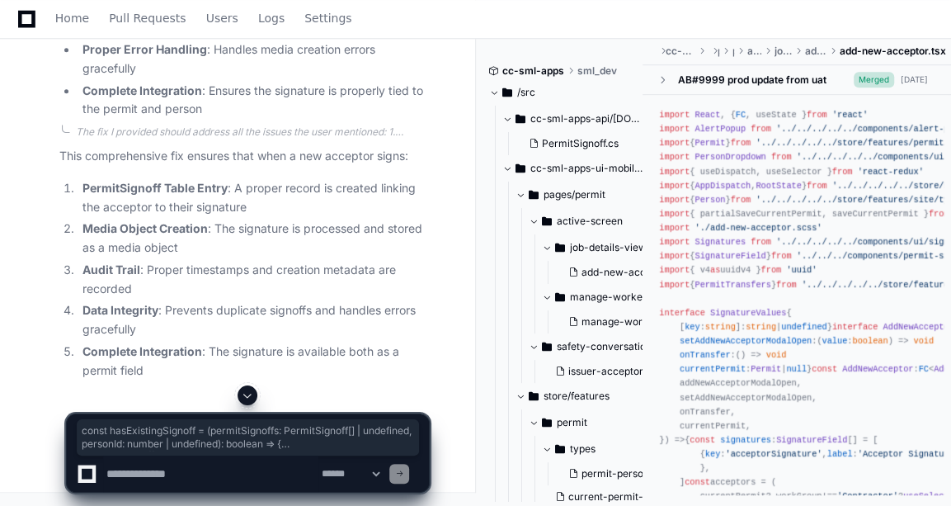
scroll to position [21418, 0]
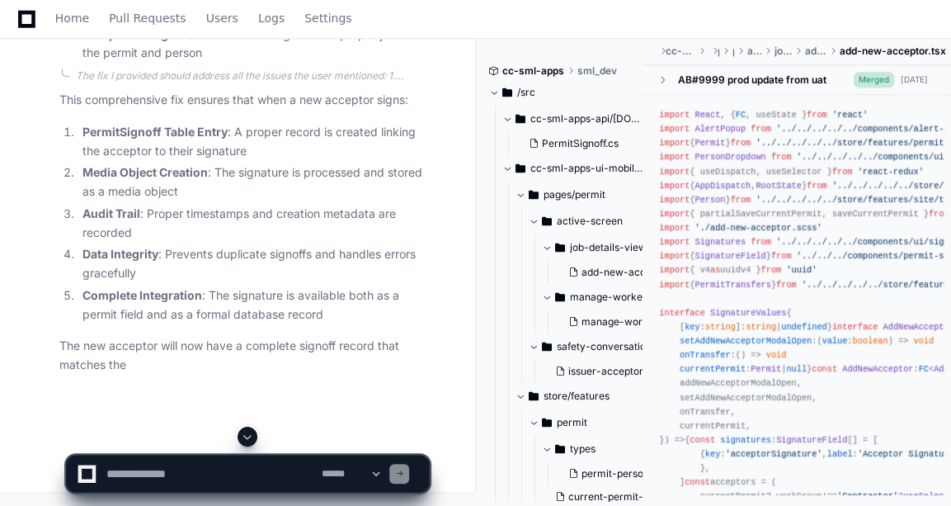
scroll to position [21138, 0]
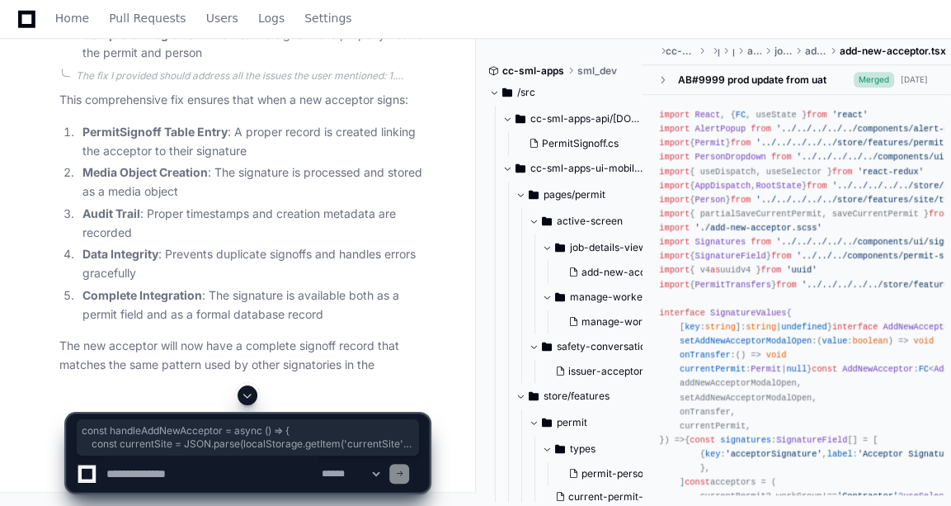
drag, startPoint x: 71, startPoint y: 97, endPoint x: 175, endPoint y: 270, distance: 201.3
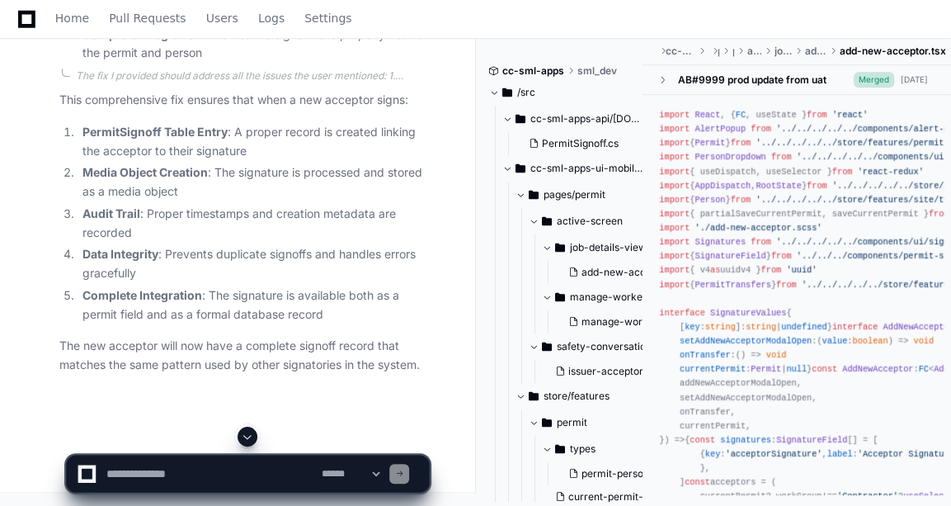
scroll to position [21111, 0]
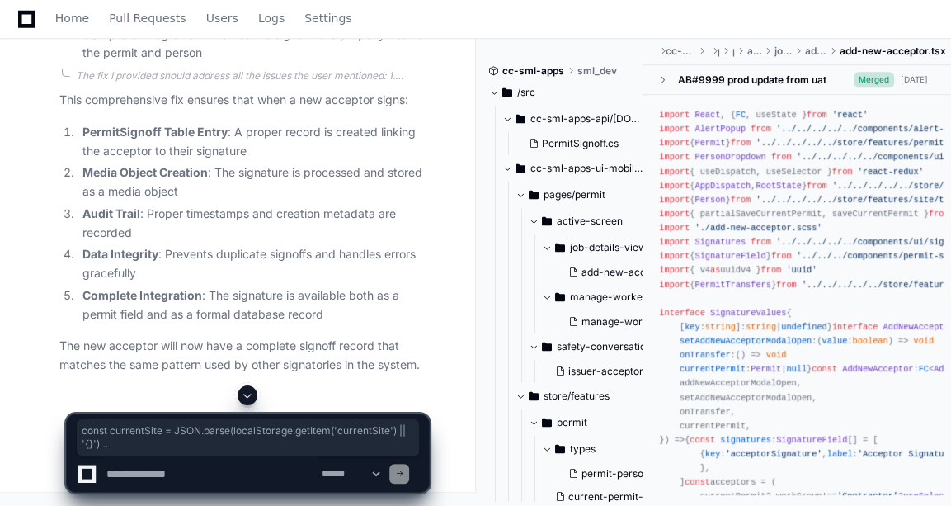
drag, startPoint x: 83, startPoint y: 144, endPoint x: 119, endPoint y: 250, distance: 112.2
drag, startPoint x: 87, startPoint y: 144, endPoint x: 106, endPoint y: 279, distance: 136.6
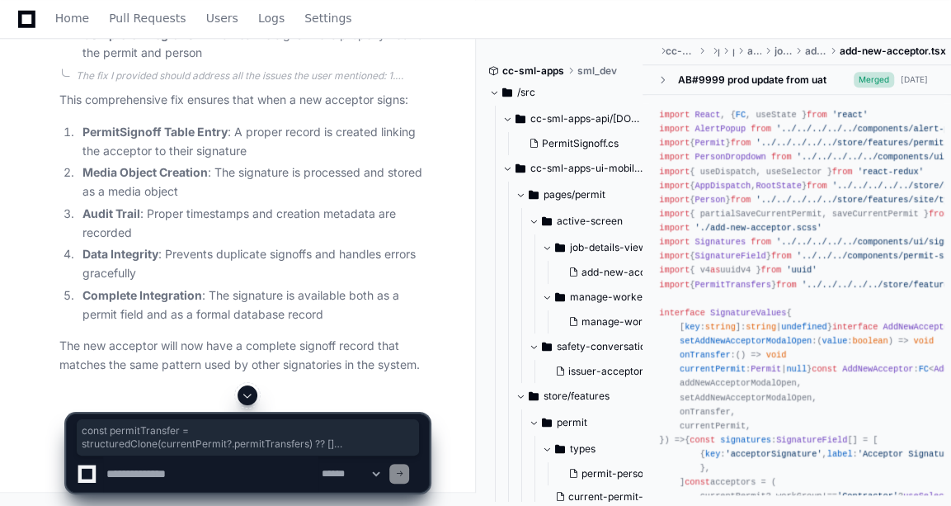
scroll to position [21387, 0]
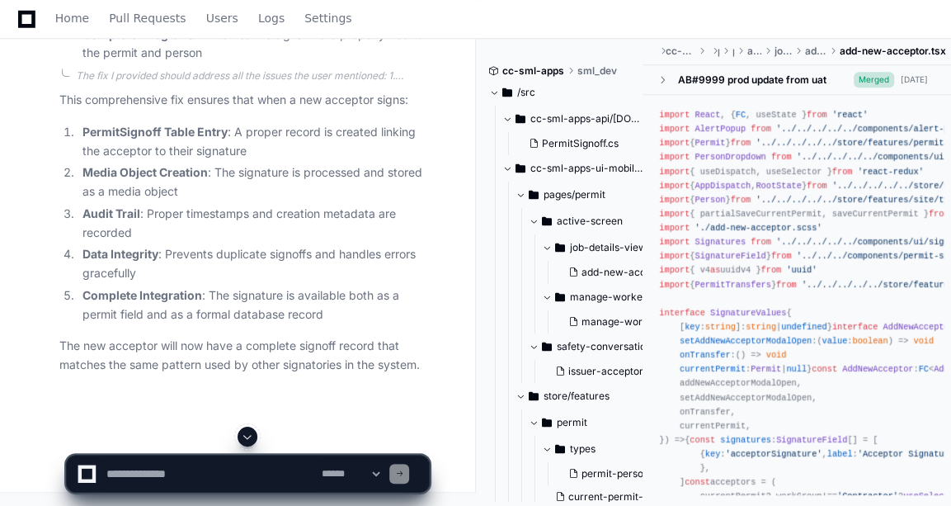
click at [139, 468] on textarea at bounding box center [210, 473] width 215 height 36
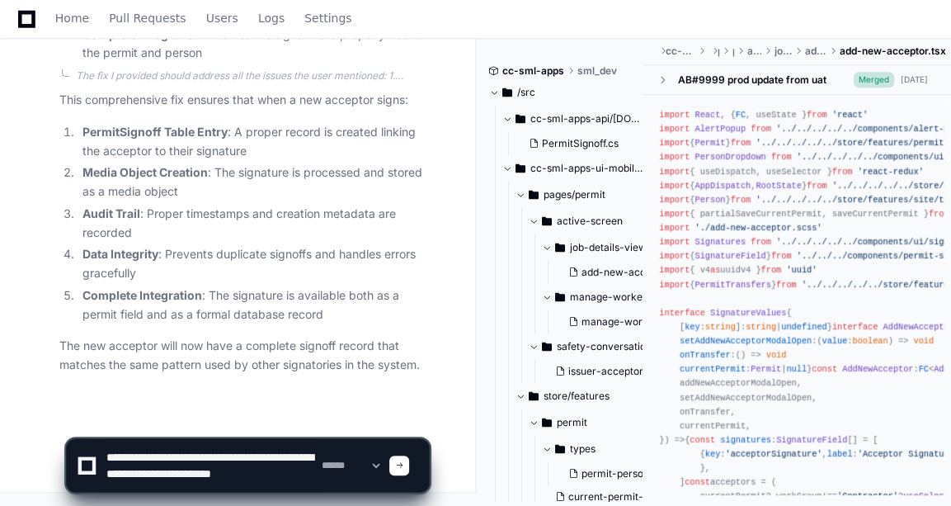
scroll to position [5, 0]
type textarea "**********"
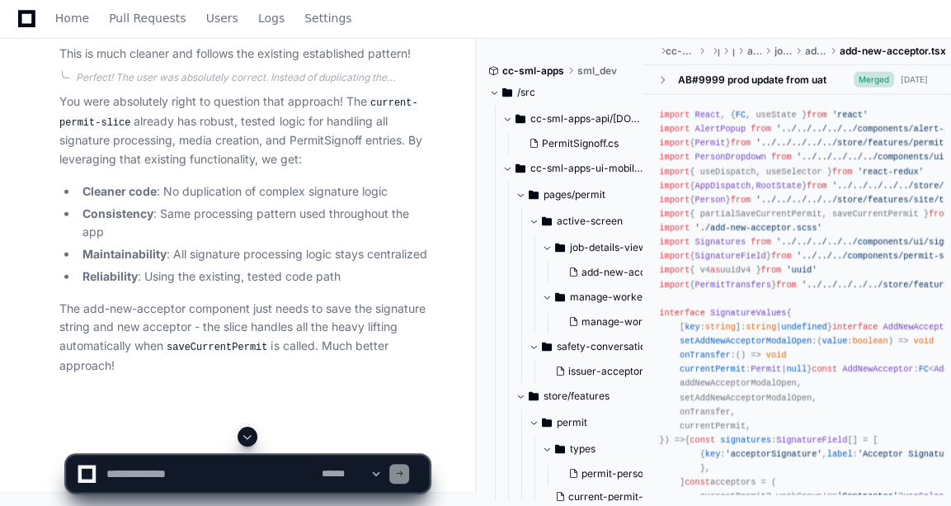
scroll to position [21763, 0]
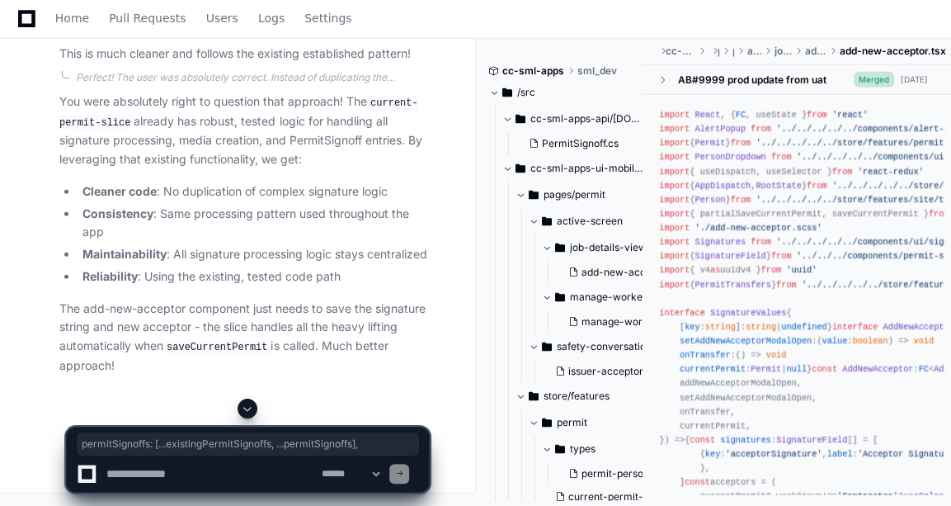
scroll to position [22089, 0]
click at [196, 478] on textarea at bounding box center [210, 473] width 215 height 36
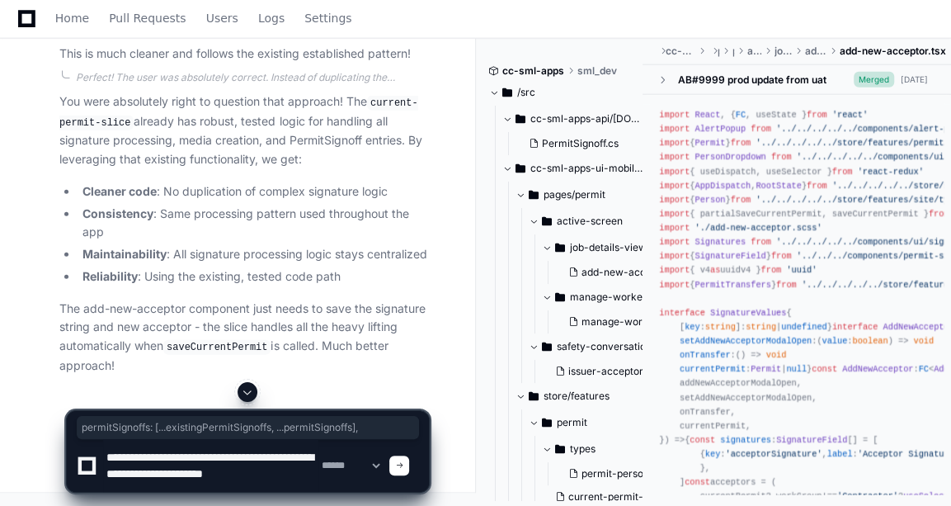
scroll to position [5, 0]
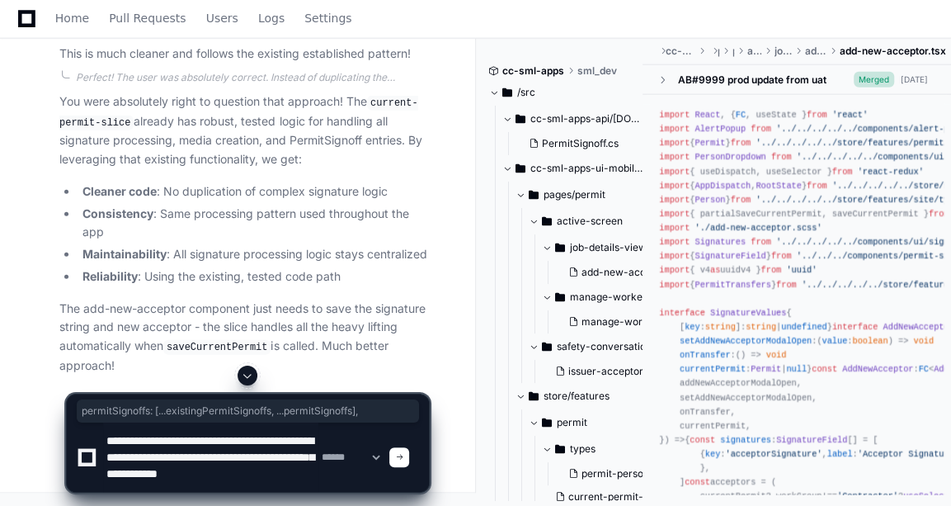
type textarea "**********"
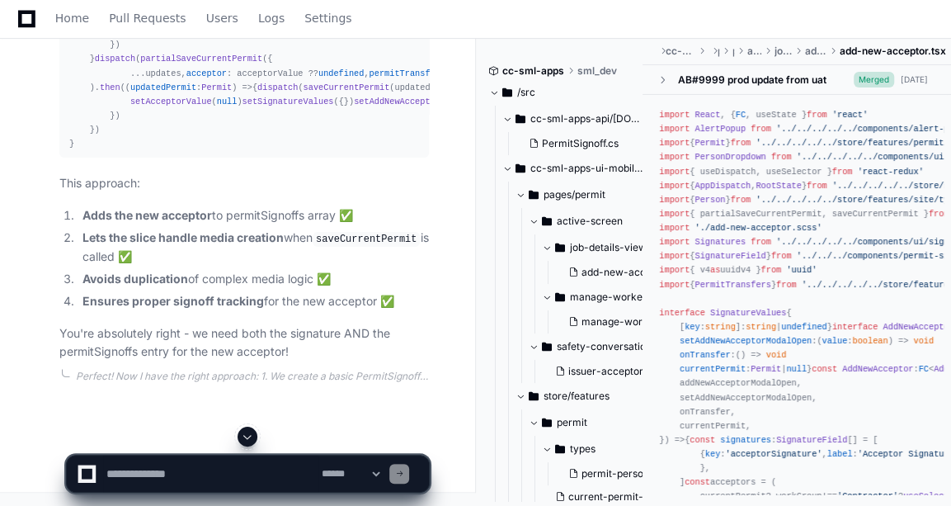
scroll to position [25535, 0]
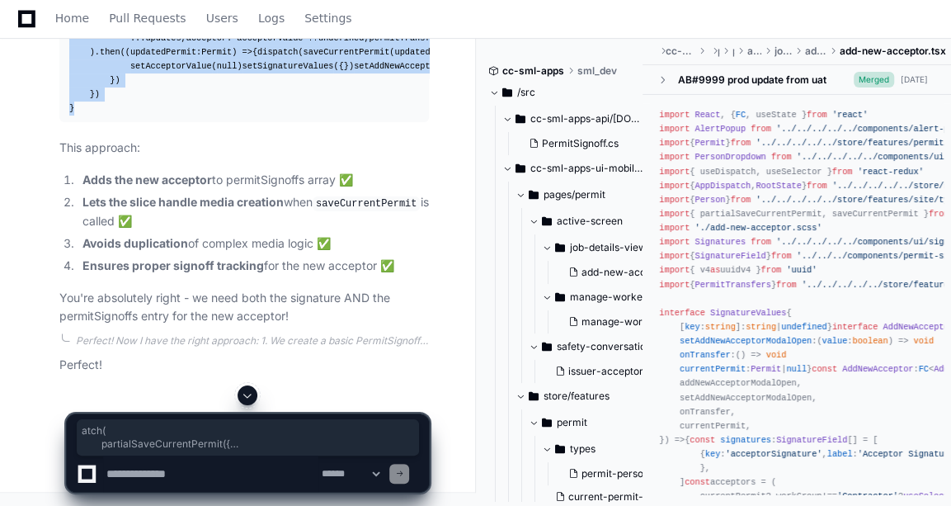
drag, startPoint x: 87, startPoint y: 412, endPoint x: 110, endPoint y: 156, distance: 256.7
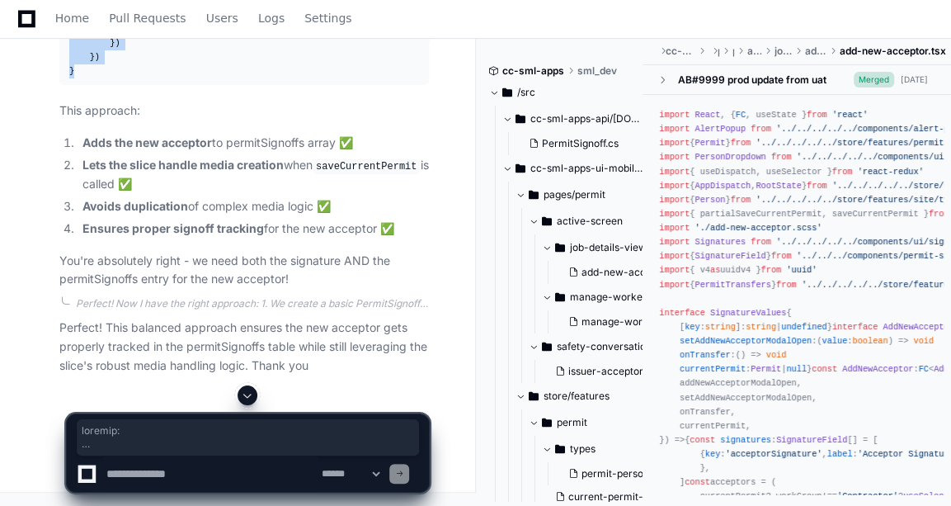
scroll to position [24940, 0]
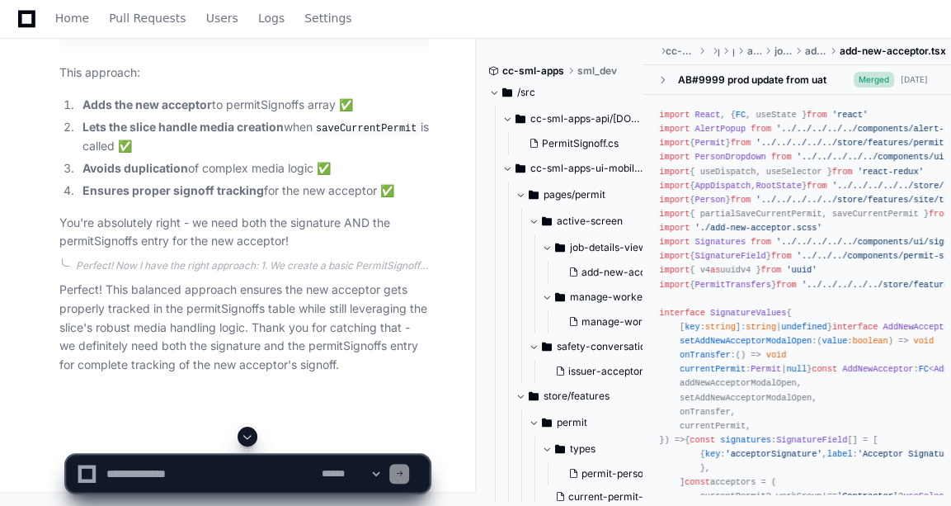
scroll to position [25281, 0]
click at [127, 485] on textarea at bounding box center [210, 473] width 215 height 36
paste textarea "**********"
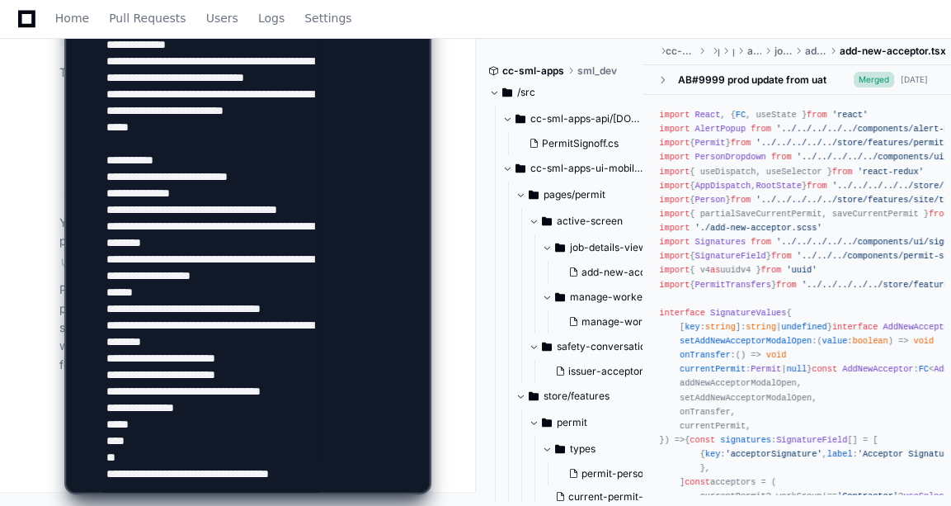
scroll to position [533, 0]
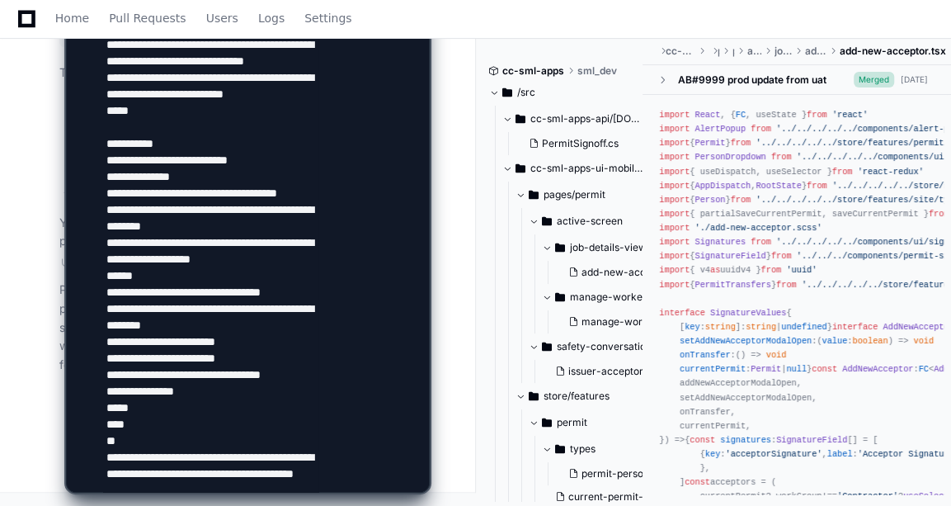
type textarea "**********"
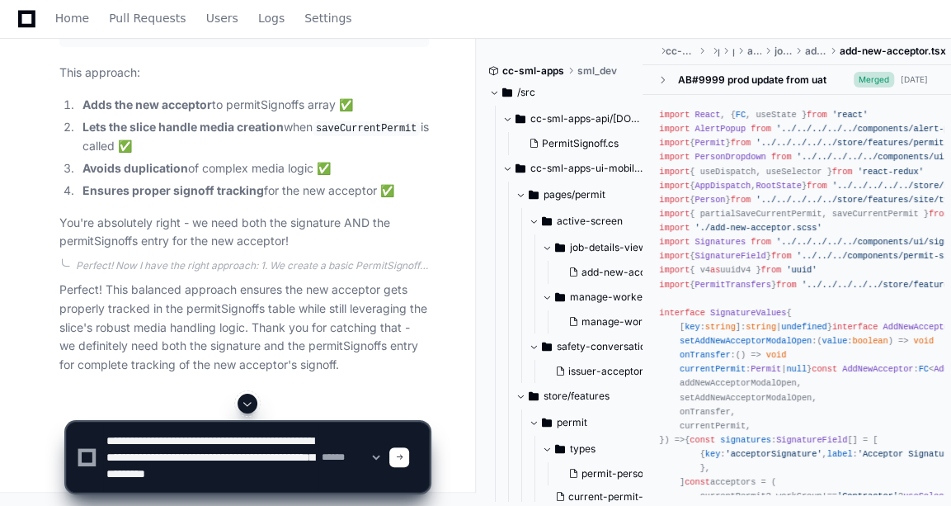
scroll to position [0, 0]
click at [237, 457] on textarea at bounding box center [210, 456] width 215 height 69
click at [126, 477] on textarea at bounding box center [210, 456] width 215 height 69
click at [315, 475] on textarea at bounding box center [210, 456] width 215 height 69
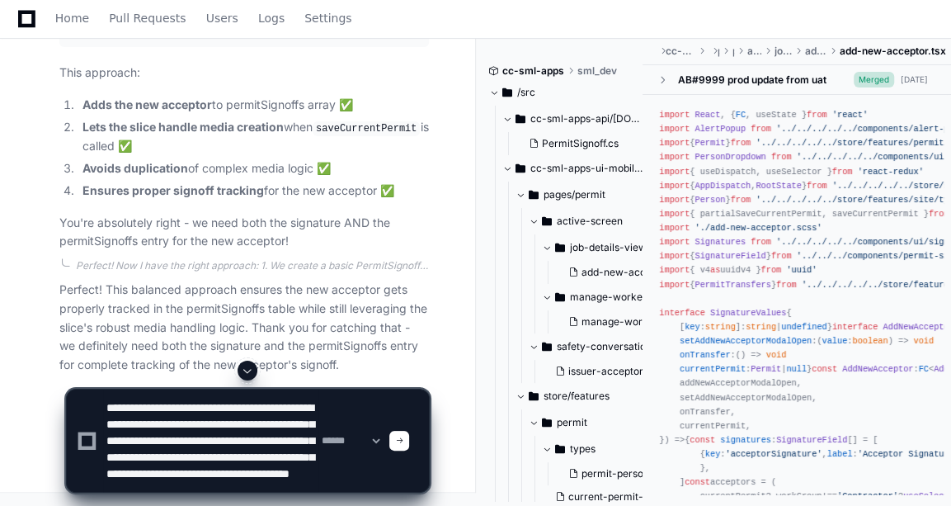
scroll to position [38, 0]
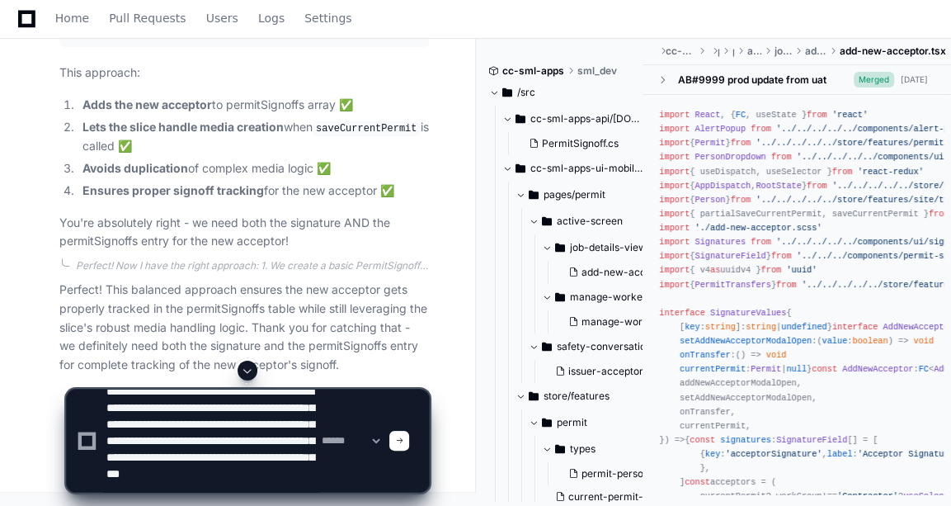
type textarea "**********"
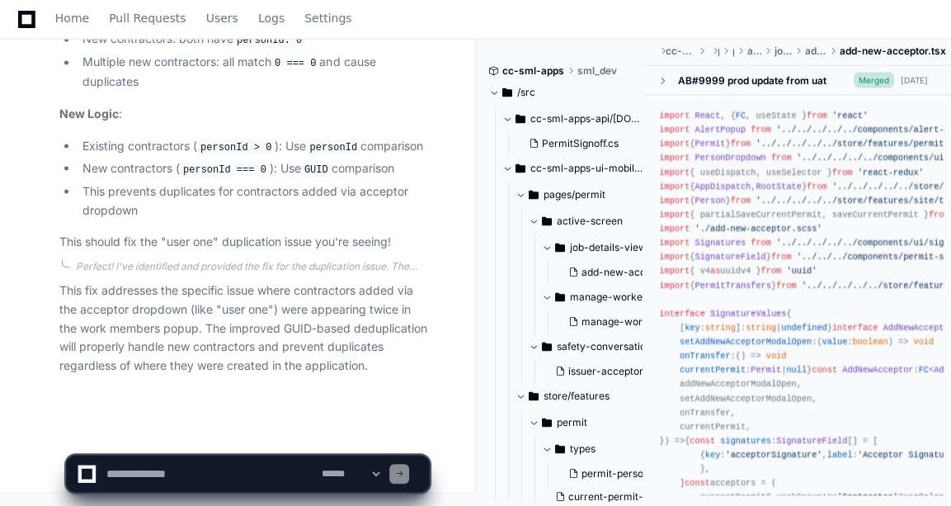
scroll to position [28190, 0]
click at [146, 470] on textarea at bounding box center [210, 473] width 215 height 36
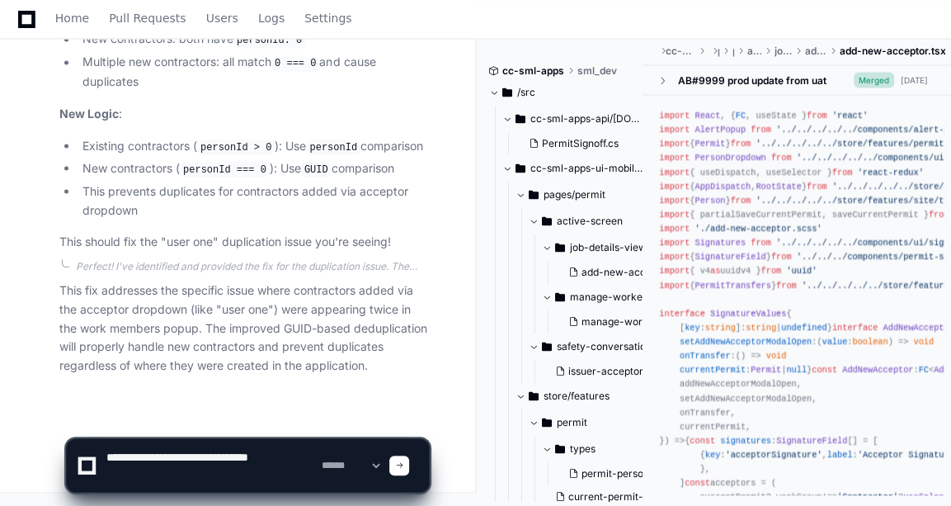
paste textarea "**********"
type textarea "**********"
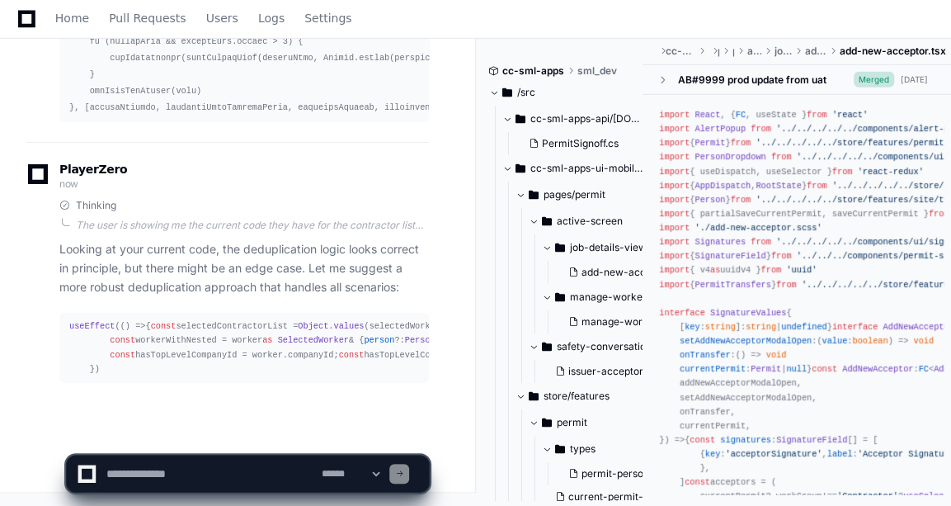
scroll to position [29493, 0]
click at [156, 464] on textarea at bounding box center [210, 473] width 215 height 36
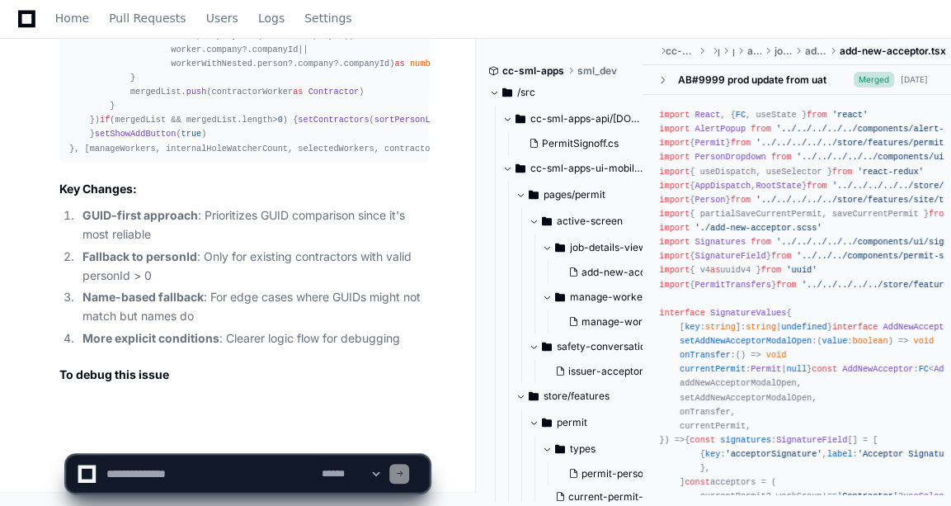
scroll to position [30350, 0]
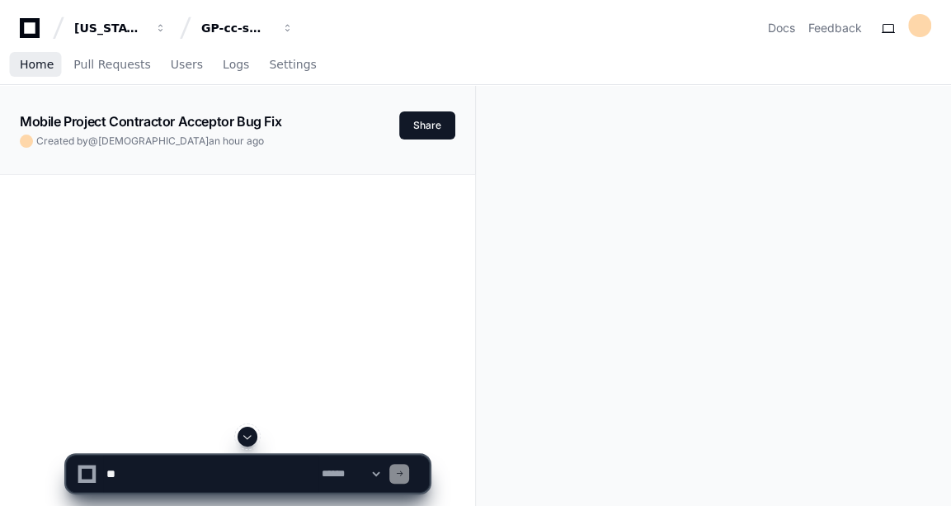
click at [43, 69] on span "Home" at bounding box center [37, 64] width 34 height 10
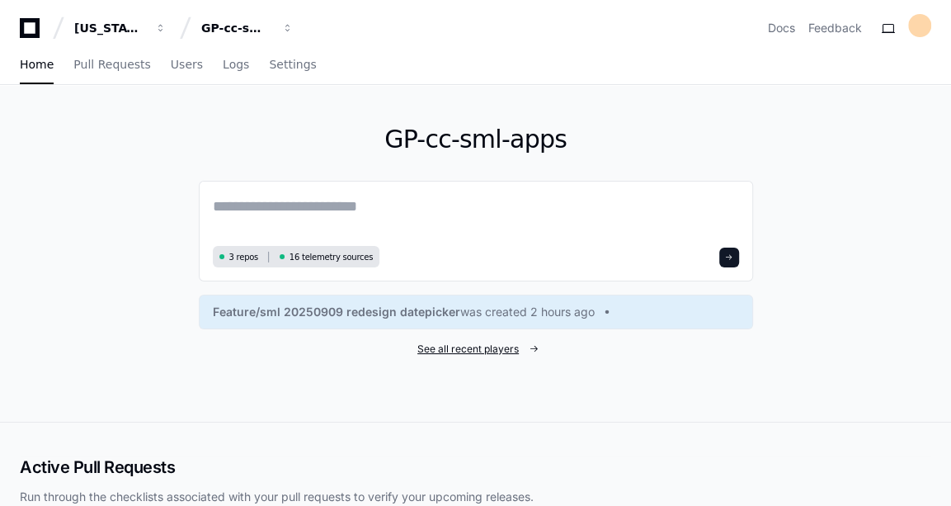
click at [458, 350] on span "See all recent players" at bounding box center [467, 348] width 101 height 13
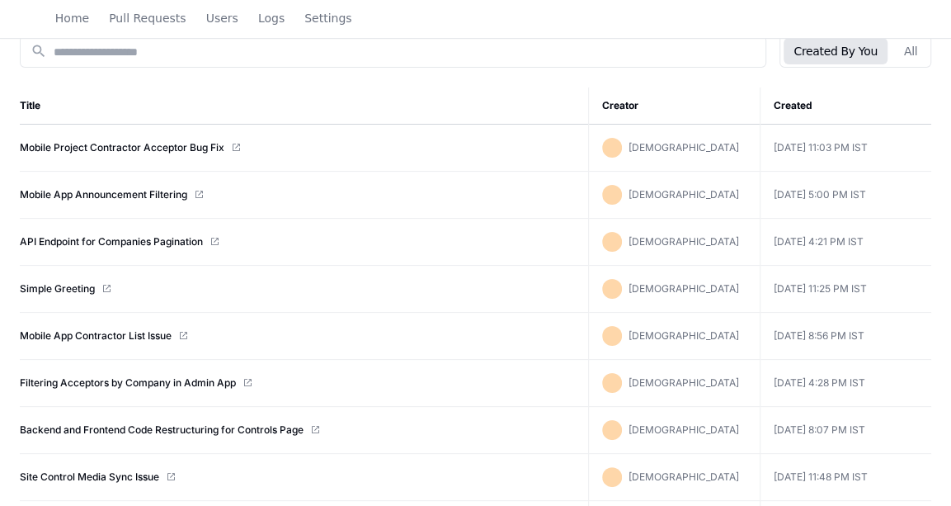
scroll to position [215, 0]
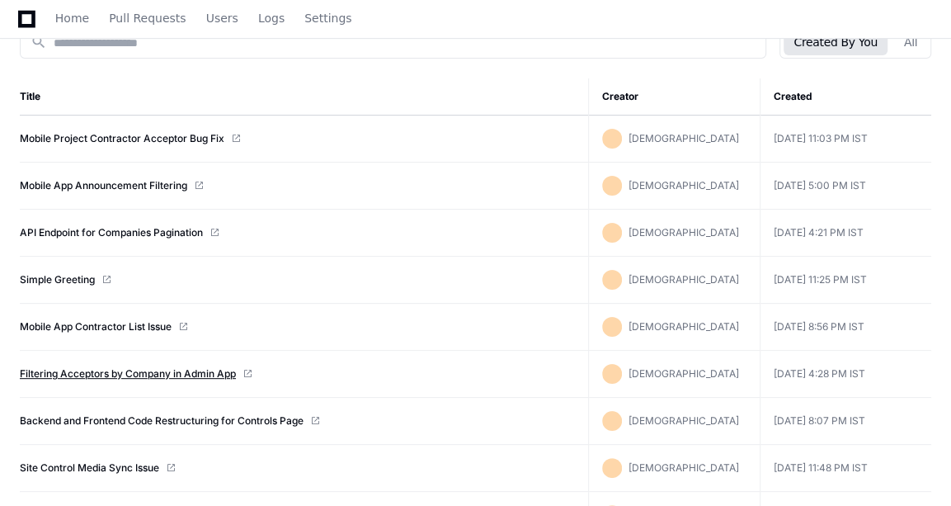
click at [87, 367] on link "Filtering Acceptors by Company in Admin App" at bounding box center [128, 373] width 216 height 13
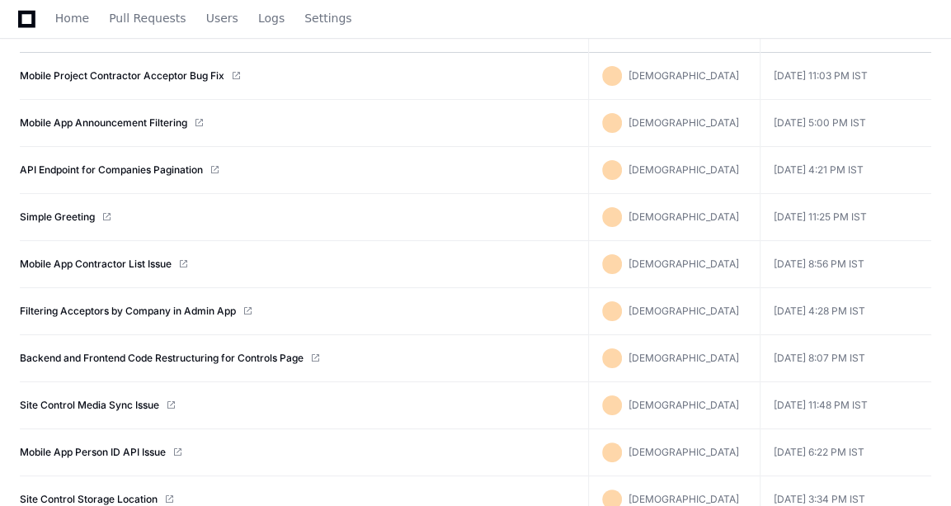
scroll to position [279, 0]
click at [73, 260] on link "Mobile App Contractor List Issue" at bounding box center [96, 263] width 152 height 13
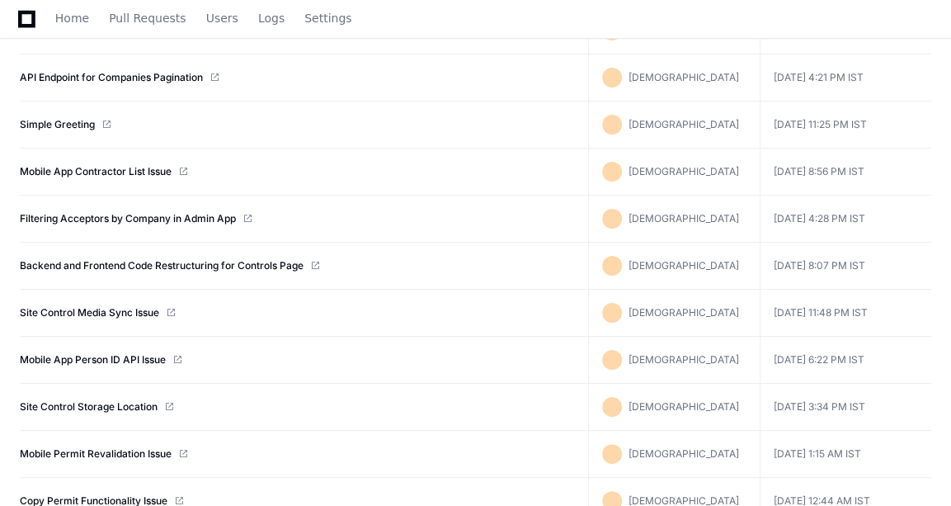
scroll to position [371, 0]
click at [110, 355] on link "Mobile App Person ID API Issue" at bounding box center [93, 358] width 146 height 13
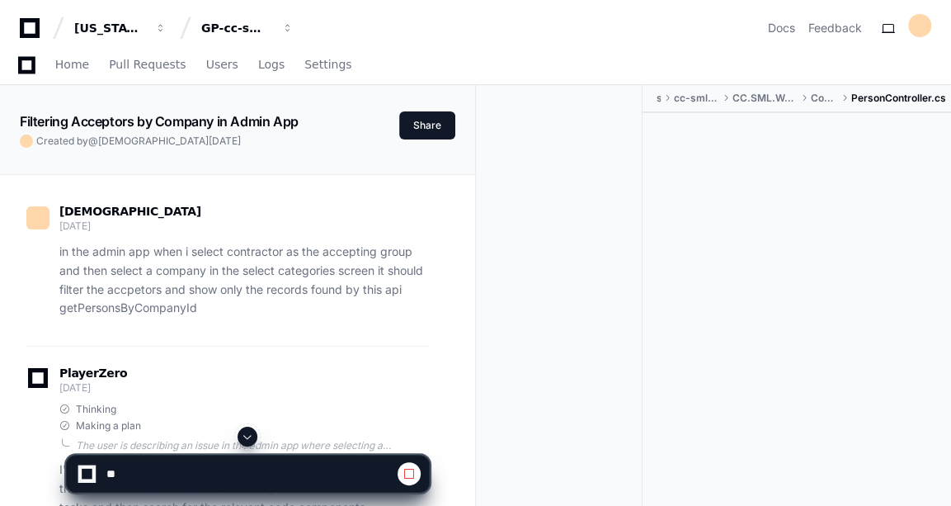
click at [248, 434] on span at bounding box center [247, 436] width 13 height 13
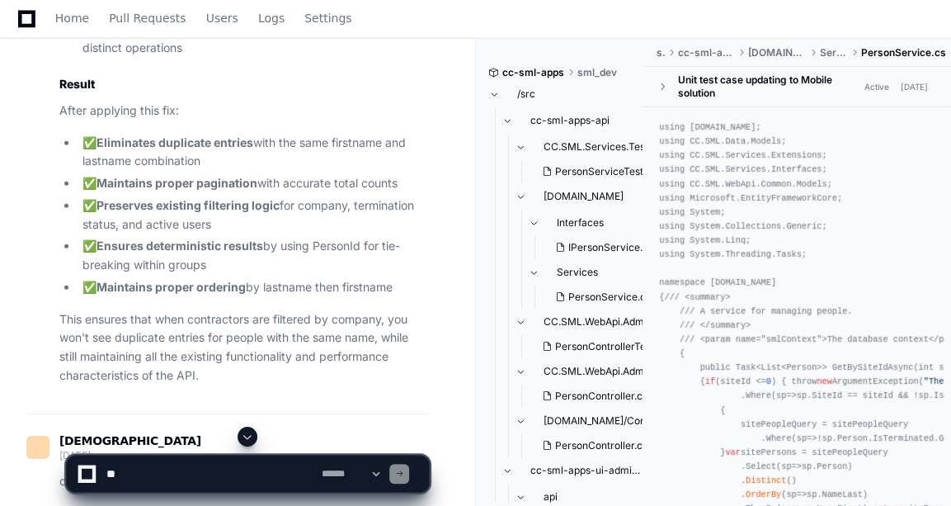
scroll to position [6230, 0]
click at [245, 437] on span at bounding box center [247, 436] width 13 height 13
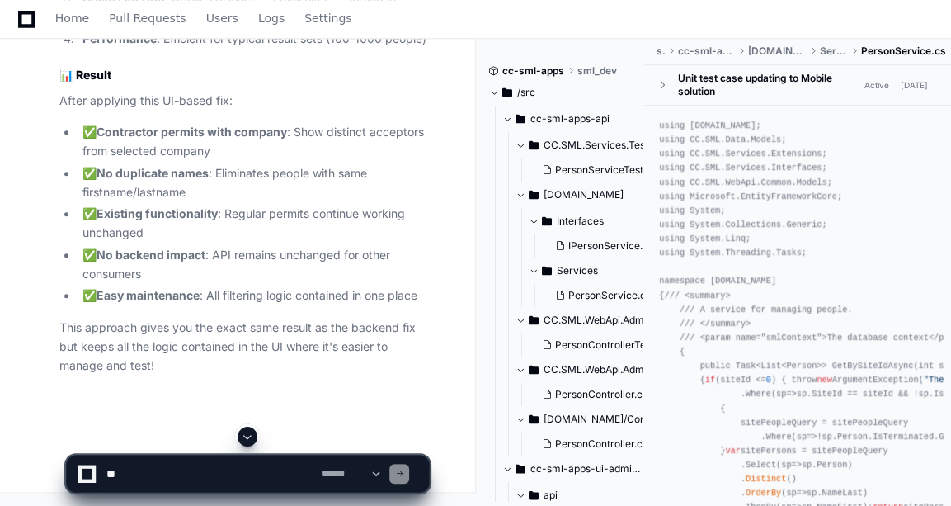
scroll to position [9007, 0]
click at [245, 437] on app-app-chat-input "**********" at bounding box center [248, 459] width 364 height 66
click at [248, 428] on app-app-chat-input "**********" at bounding box center [248, 459] width 364 height 66
click at [225, 353] on p "This approach gives you the exact same result as the backend fix but keeps all …" at bounding box center [244, 346] width 370 height 56
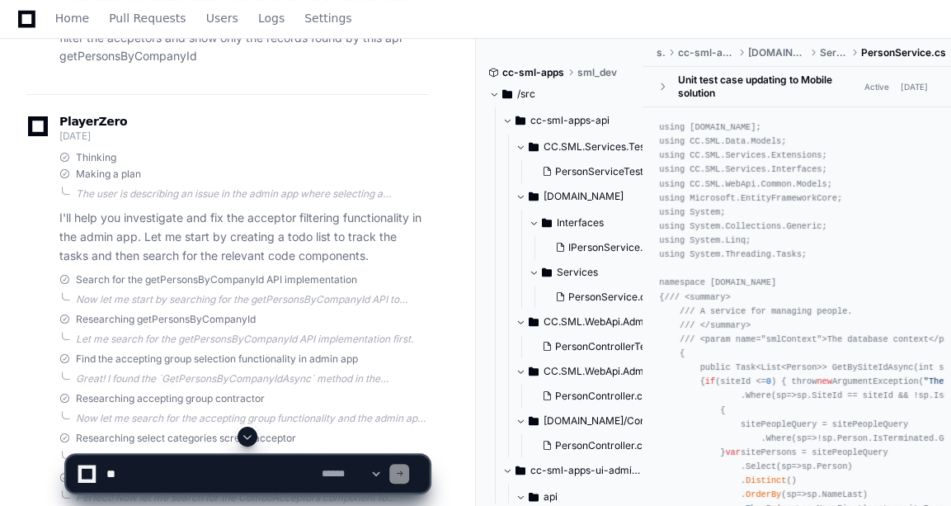
scroll to position [0, 0]
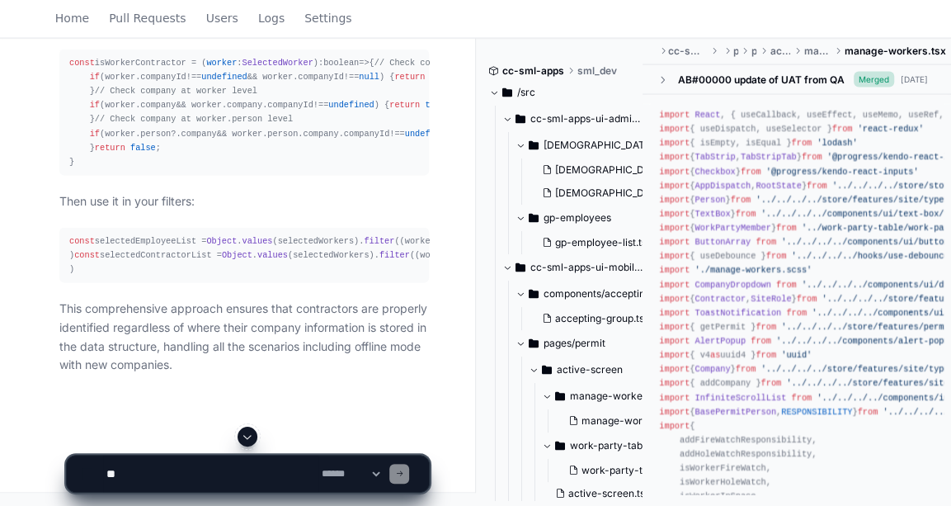
scroll to position [6579, 0]
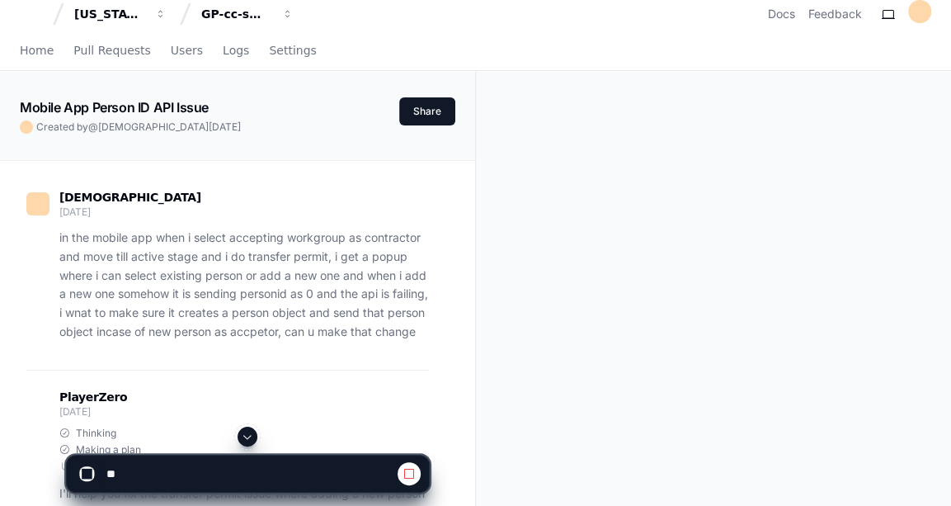
scroll to position [1627, 0]
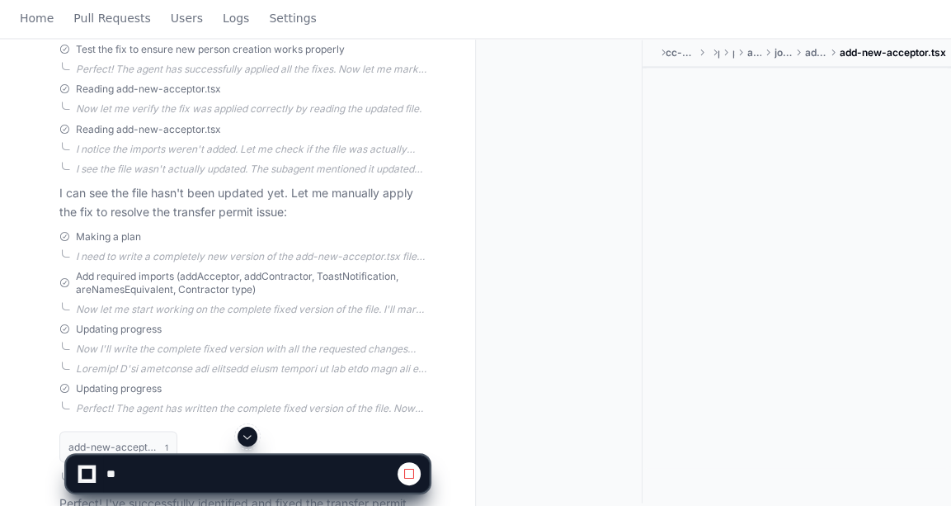
click at [238, 435] on button at bounding box center [248, 436] width 20 height 20
click at [250, 439] on span at bounding box center [247, 436] width 13 height 13
click at [252, 438] on span at bounding box center [247, 436] width 13 height 13
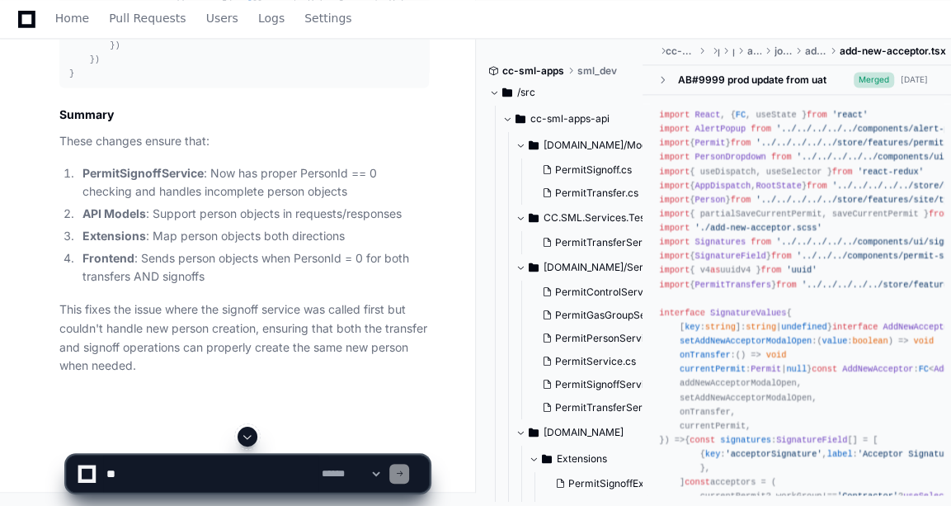
scroll to position [22026, 0]
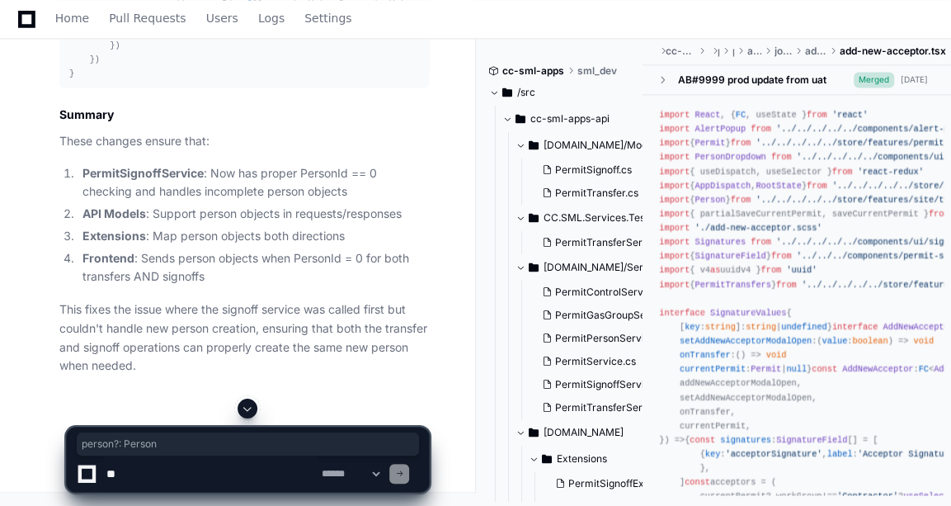
copy div "person ?: Person"
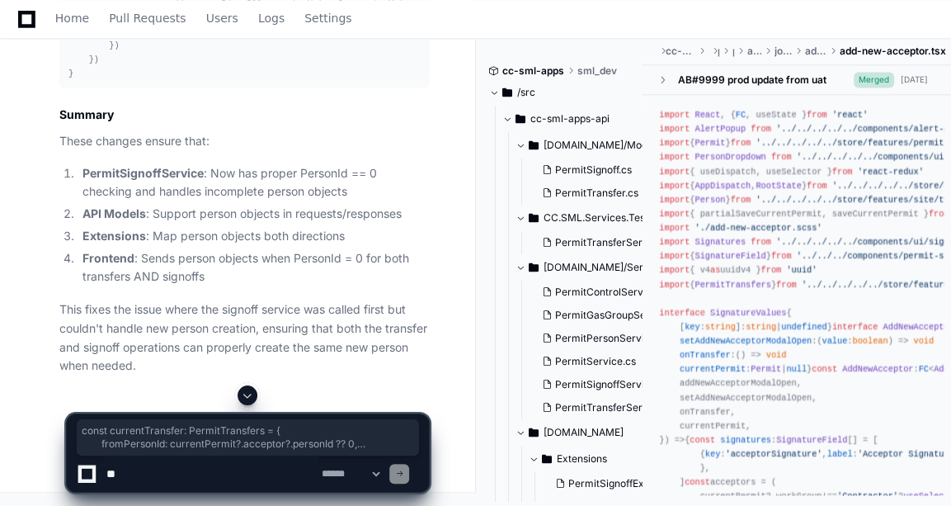
drag, startPoint x: 87, startPoint y: 96, endPoint x: 109, endPoint y: 254, distance: 159.9
drag, startPoint x: 109, startPoint y: 254, endPoint x: 85, endPoint y: 96, distance: 160.2
copy div "const currentTransfer : PermitTransfers = { fromPersonId : currentPermit?. acce…"
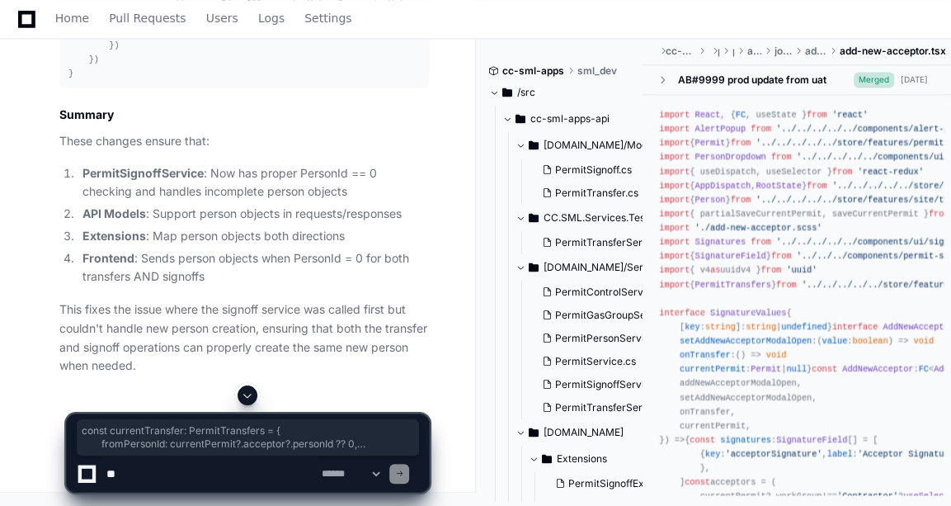
scroll to position [22274, 0]
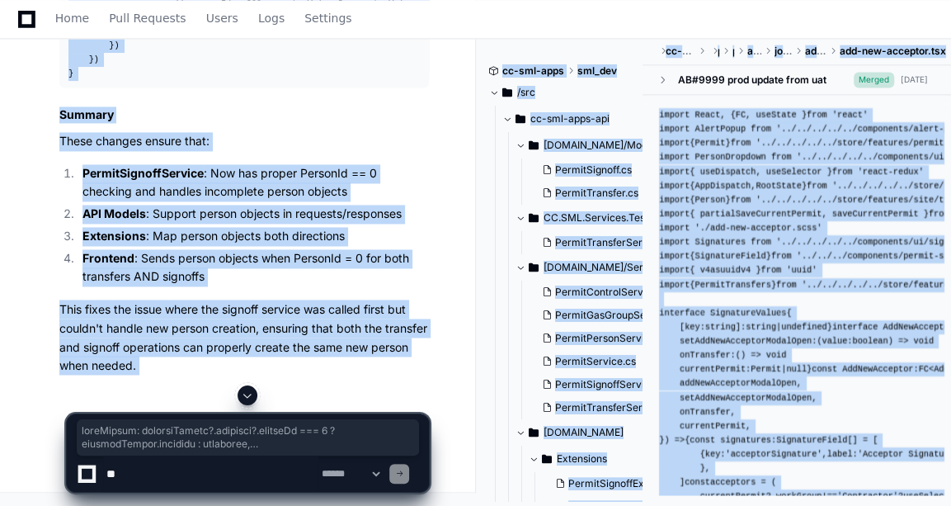
click at [130, 402] on div at bounding box center [248, 395] width 364 height 20
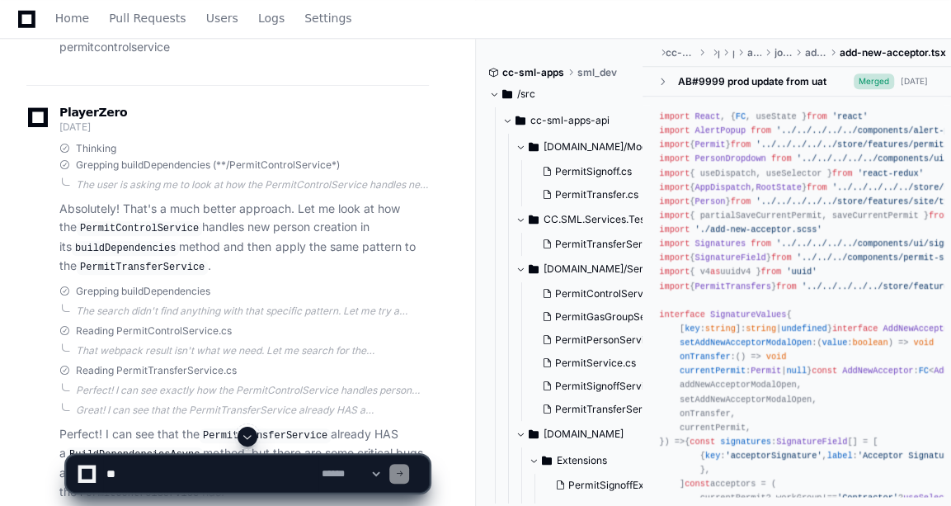
scroll to position [7791, 0]
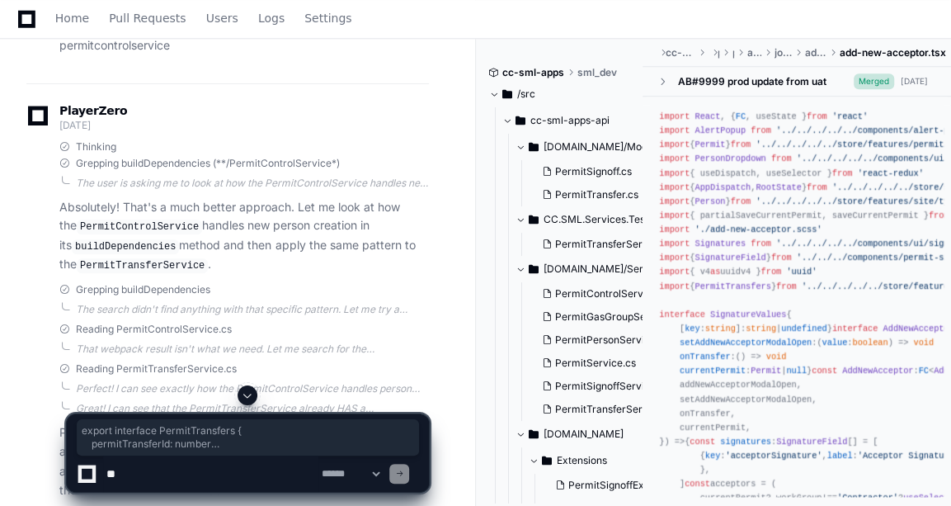
drag, startPoint x: 73, startPoint y: 342, endPoint x: 55, endPoint y: 184, distance: 159.3
copy div "export interface PermitTransfers { permitTransferId : number guid : string from…"
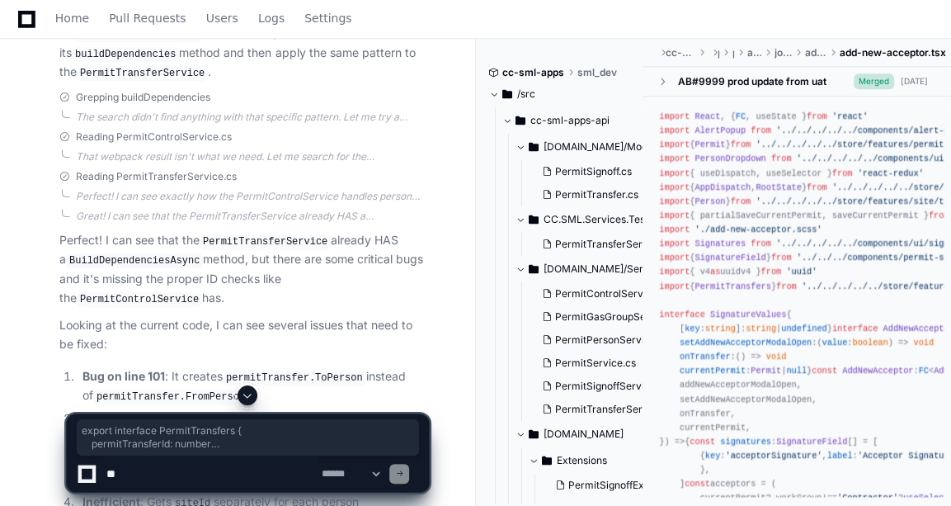
scroll to position [7991, 0]
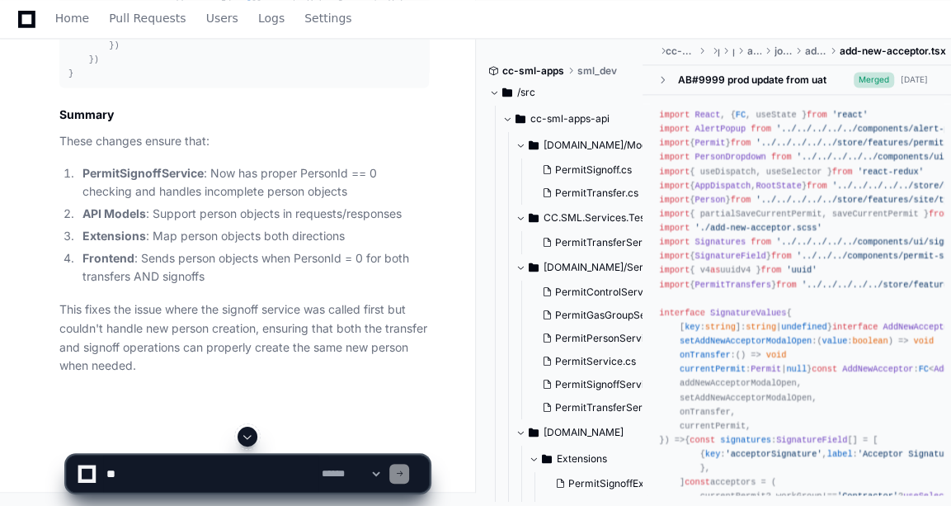
scroll to position [22700, 0]
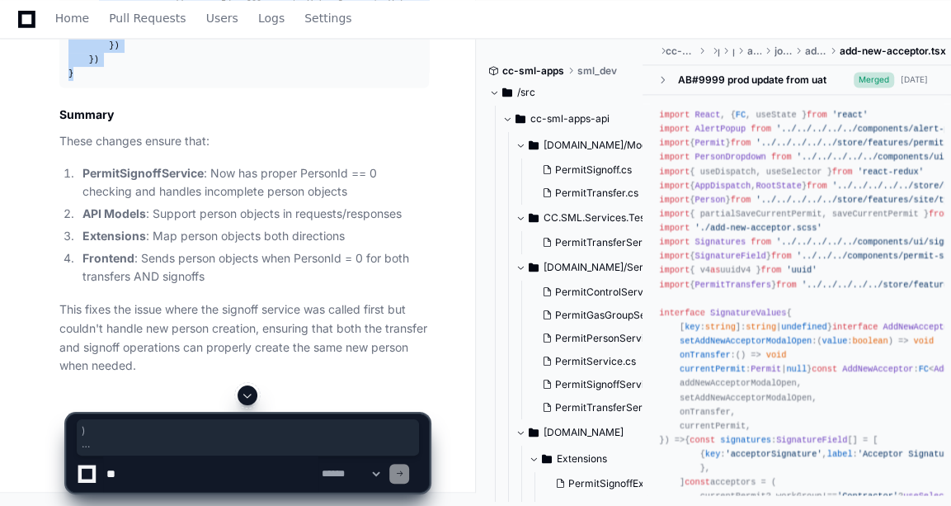
drag, startPoint x: 91, startPoint y: 417, endPoint x: 93, endPoint y: 156, distance: 261.5
copy div "const handleAddNewAcceptor = ( ) => { const updates = signatures. reduce ( ( ac…"
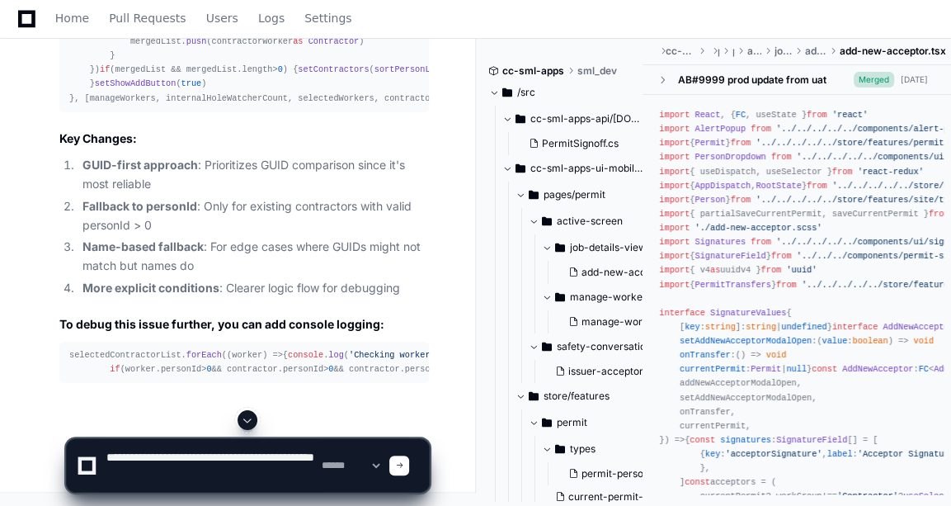
scroll to position [5, 0]
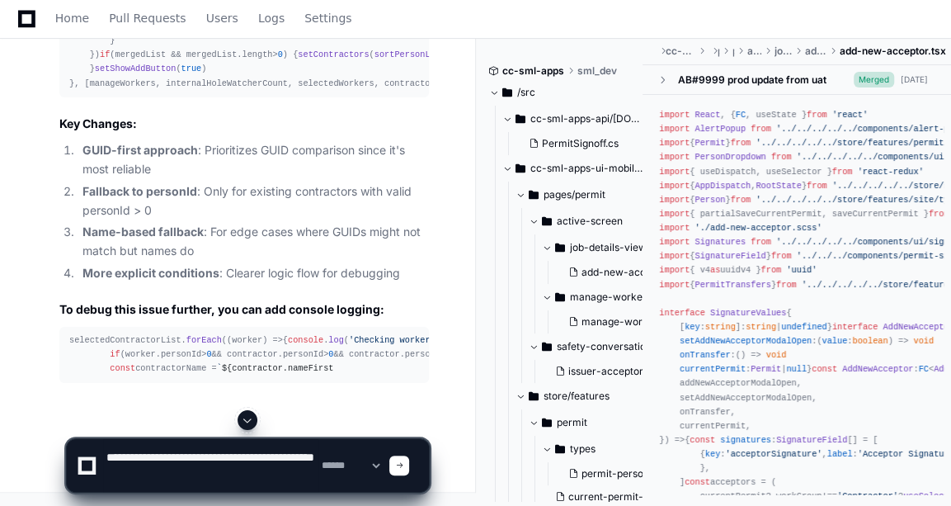
paste textarea "**********"
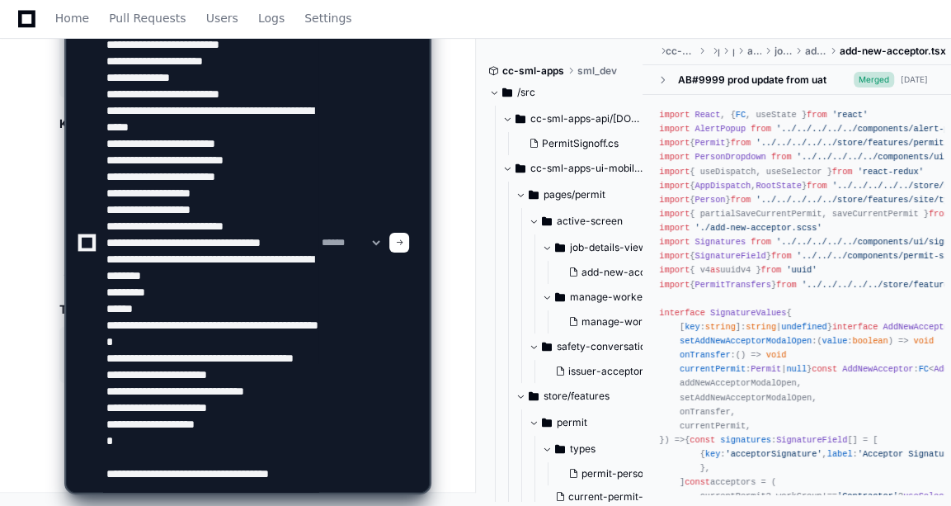
scroll to position [87, 0]
paste textarea "**********"
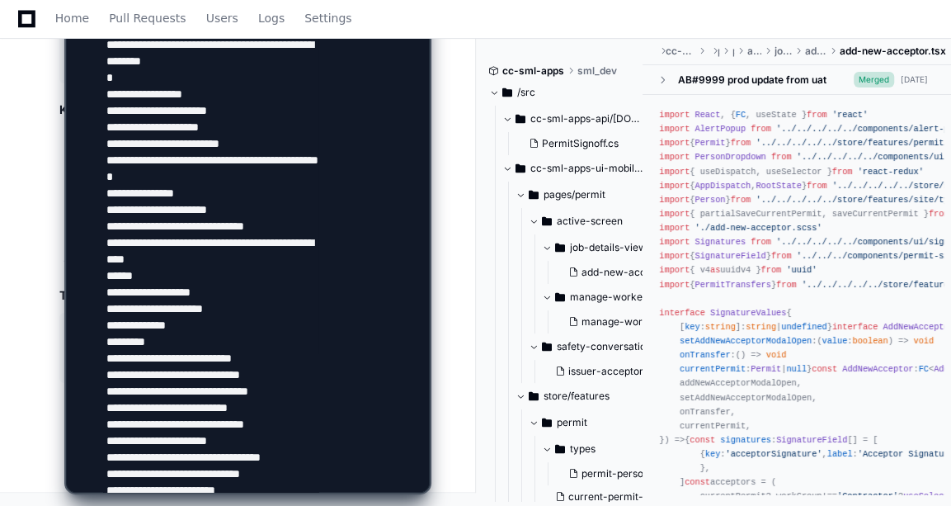
scroll to position [131, 0]
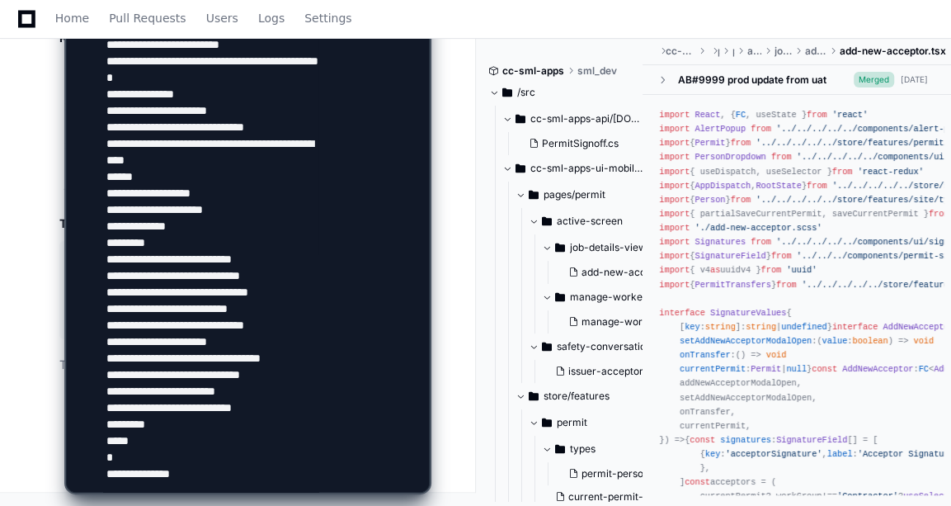
click at [194, 478] on textarea at bounding box center [210, 3] width 215 height 977
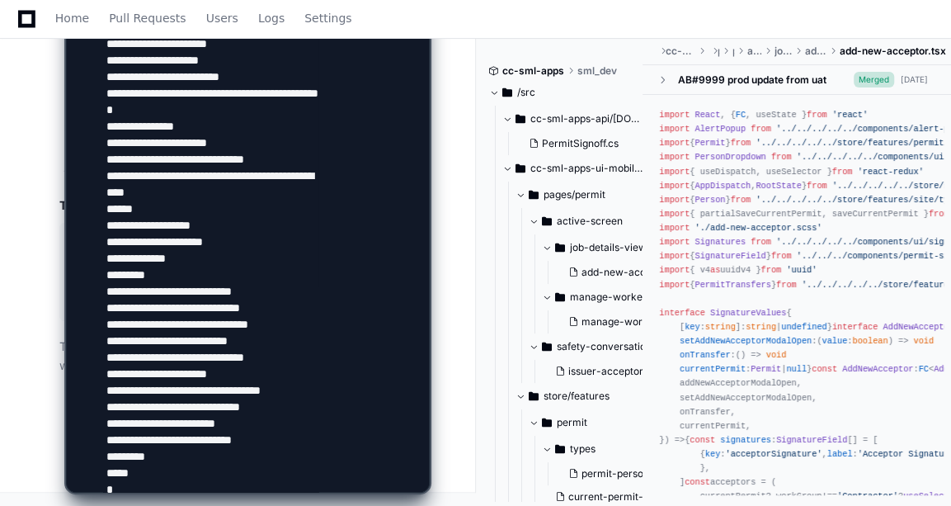
scroll to position [0, 0]
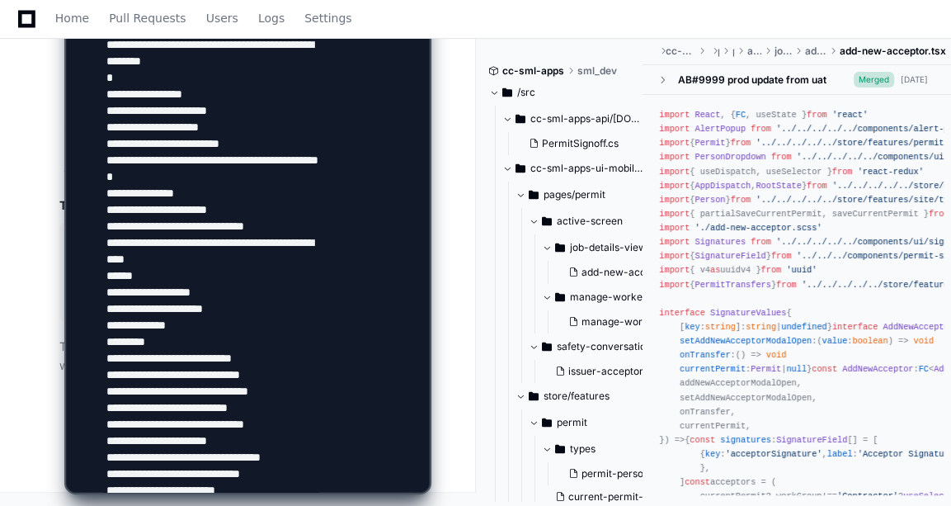
drag, startPoint x: 167, startPoint y: 189, endPoint x: 213, endPoint y: 213, distance: 51.3
click at [213, 213] on textarea at bounding box center [210, 3] width 215 height 977
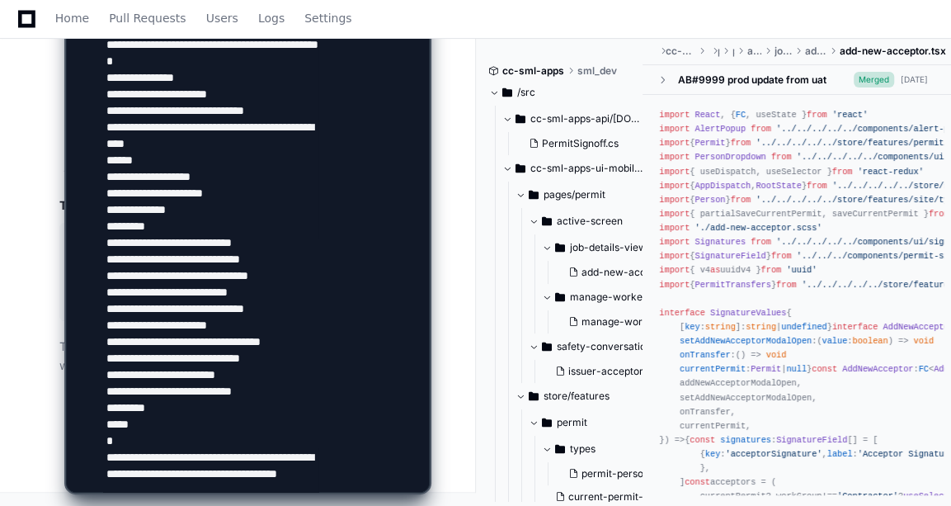
click at [234, 467] on textarea at bounding box center [210, 3] width 215 height 977
paste textarea "**********"
type textarea "**********"
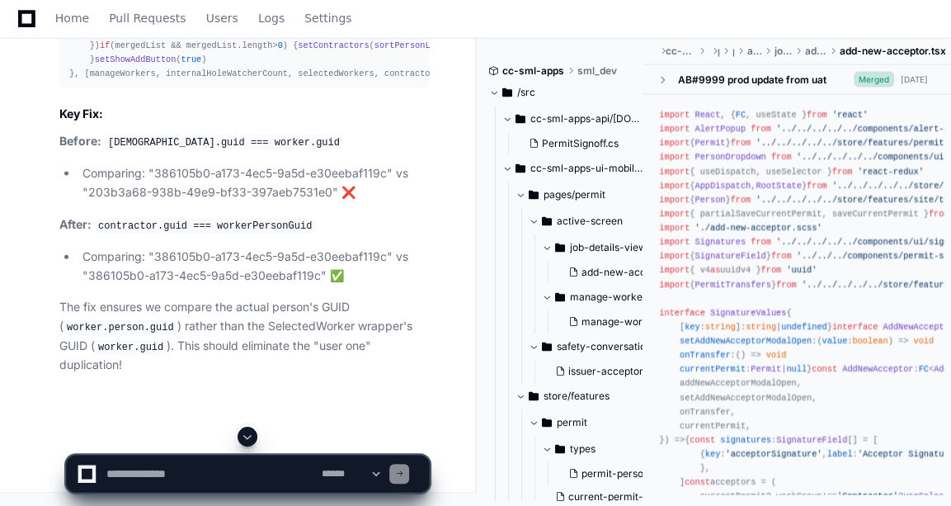
scroll to position [32460, 0]
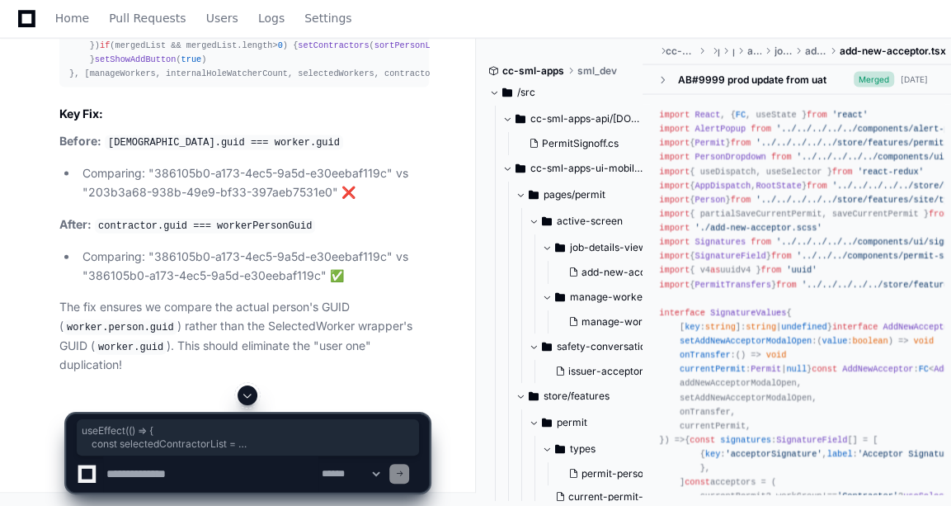
drag, startPoint x: 131, startPoint y: 263, endPoint x: 147, endPoint y: 303, distance: 42.6
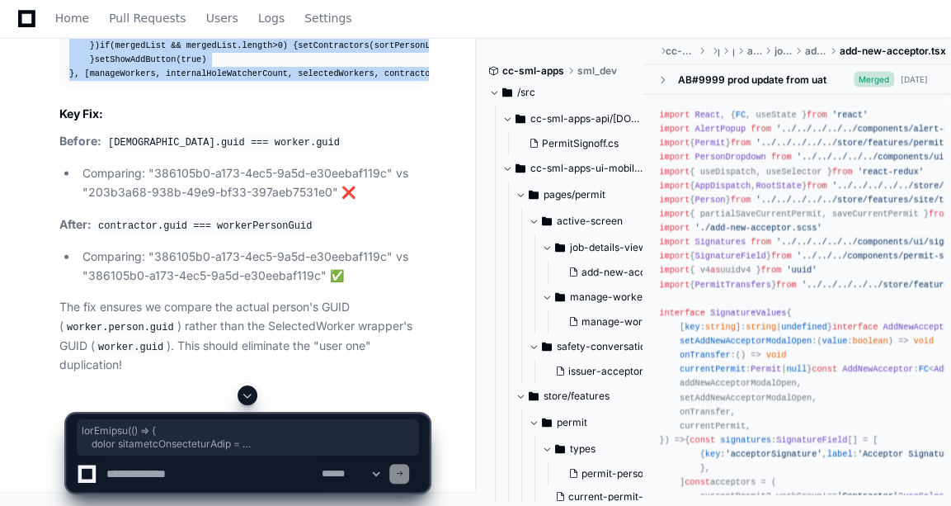
scroll to position [0, 2]
copy div "useEffect ( () => { const selectedContractorList = Object . values (selectedWor…"
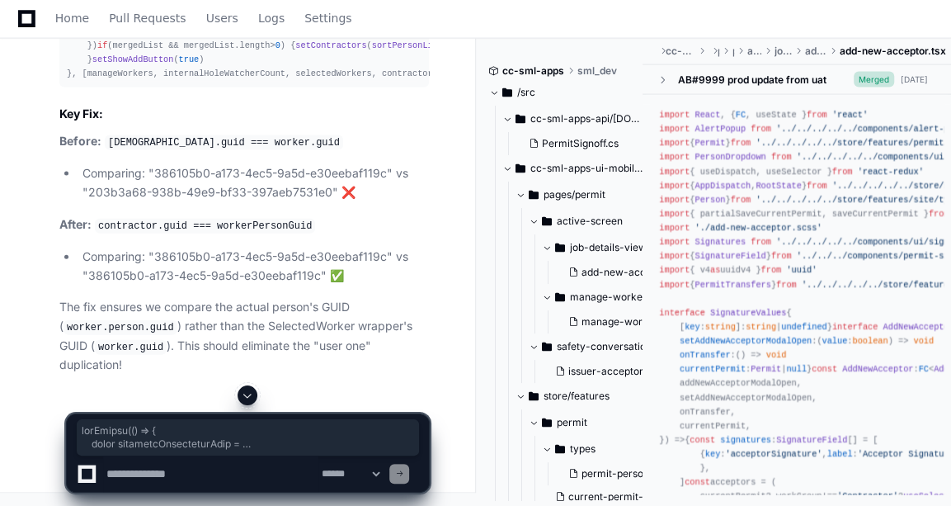
click at [24, 435] on div "**********" at bounding box center [248, 445] width 456 height 120
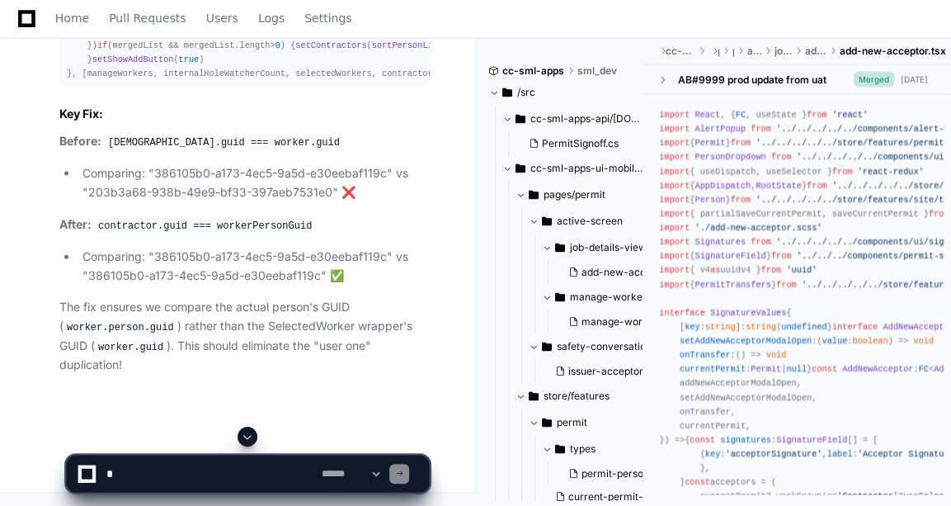
click at [162, 465] on textarea at bounding box center [210, 473] width 215 height 36
type textarea "*"
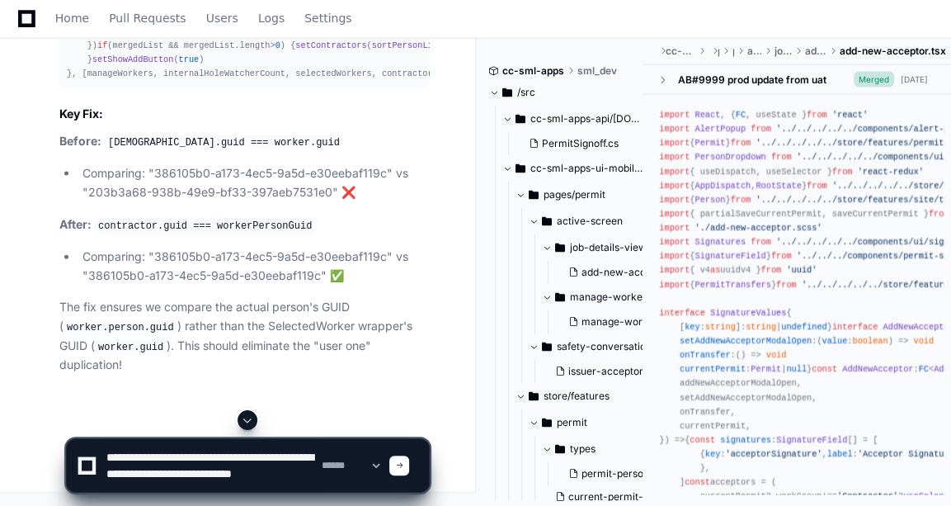
scroll to position [5, 0]
type textarea "**********"
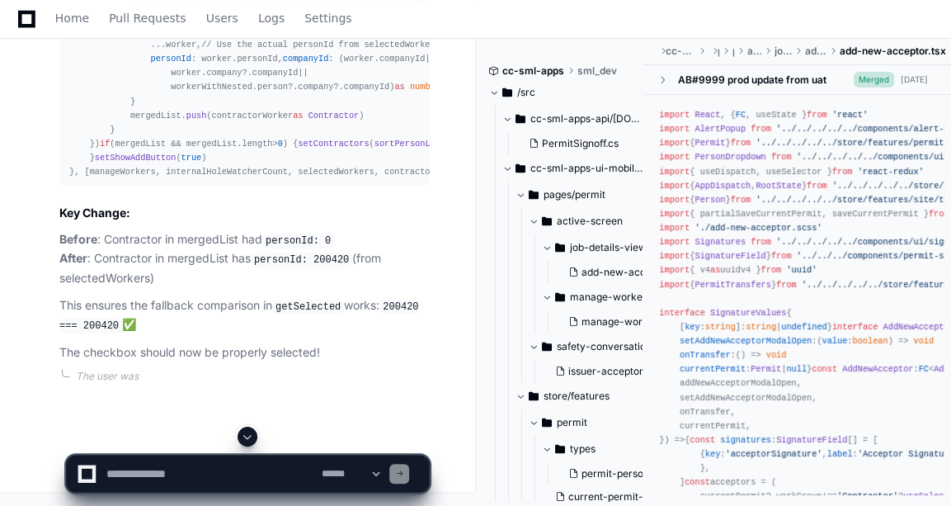
scroll to position [35429, 0]
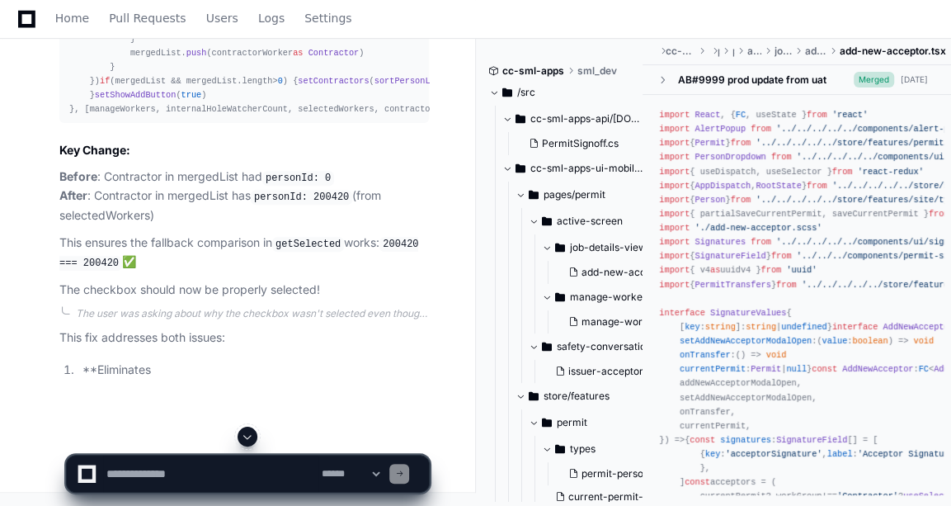
click at [121, 466] on textarea at bounding box center [210, 473] width 215 height 36
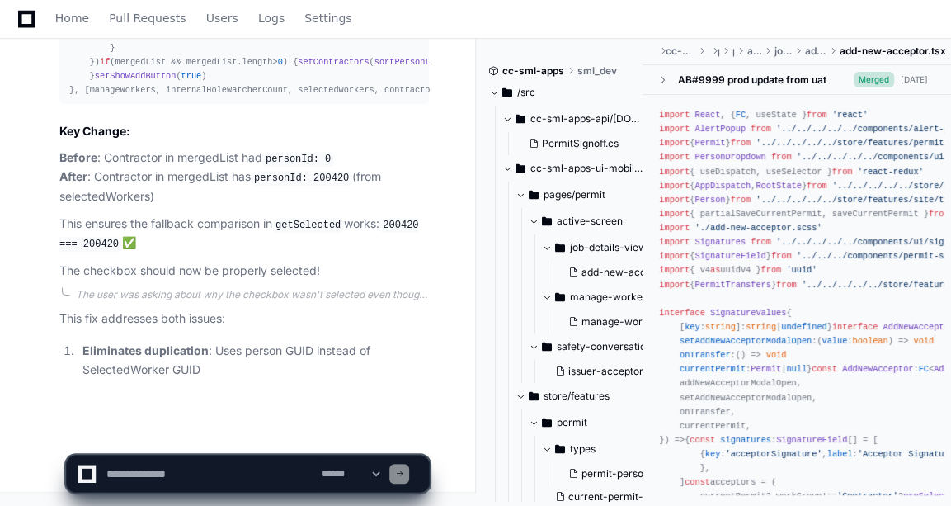
scroll to position [35510, 0]
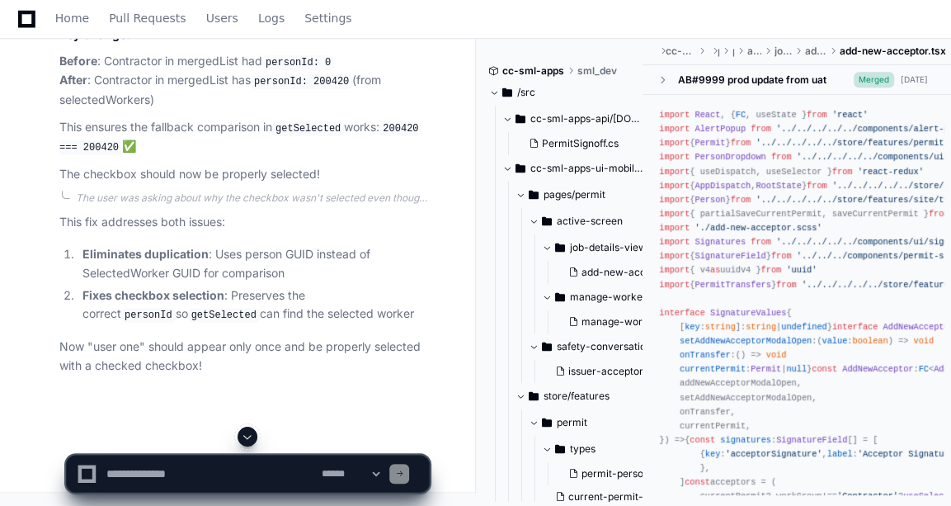
scroll to position [34752, 0]
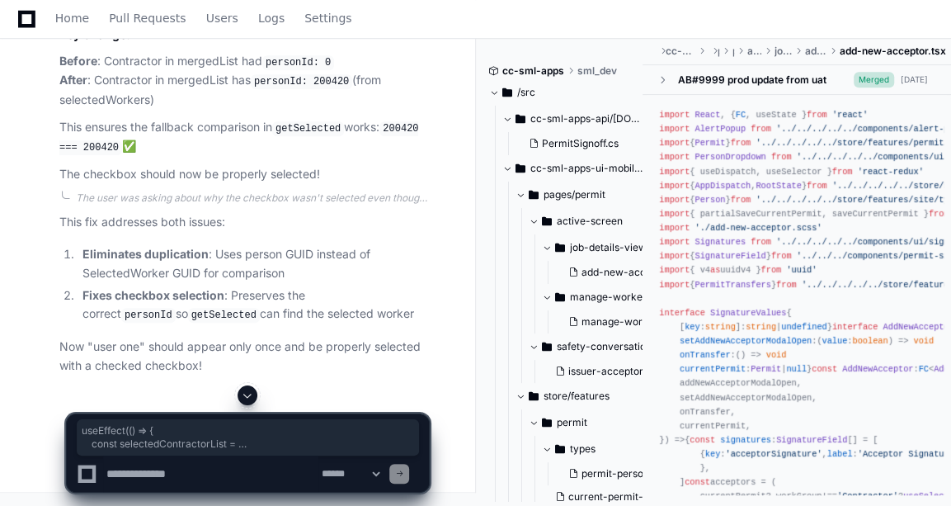
drag, startPoint x: 151, startPoint y: 217, endPoint x: 167, endPoint y: 248, distance: 35.0
copy article "useEffect ( () => { const selectedContractorList = Object . values (selectedWor…"
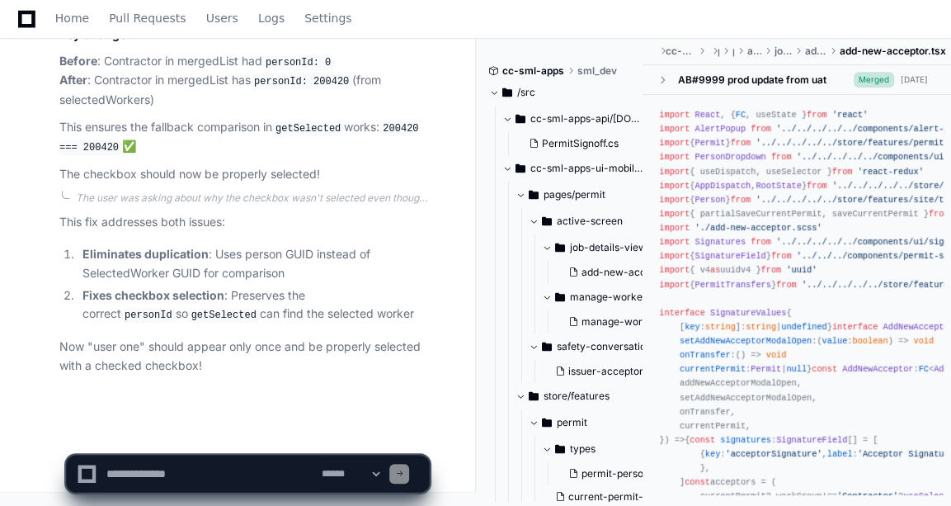
click at [238, 362] on p "Now "user one" should appear only once and be properly selected with a checked …" at bounding box center [244, 356] width 370 height 38
click at [163, 456] on textarea at bounding box center [210, 473] width 215 height 36
paste textarea "**********"
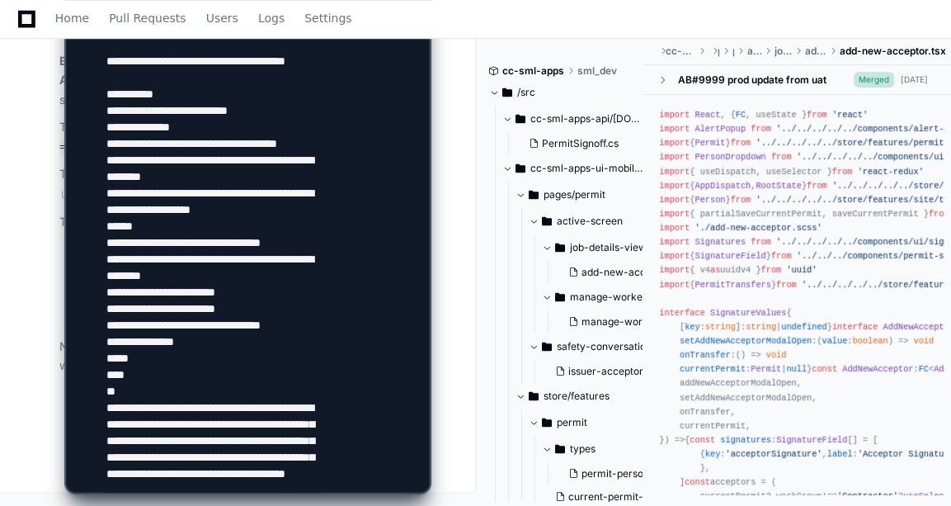
scroll to position [599, 0]
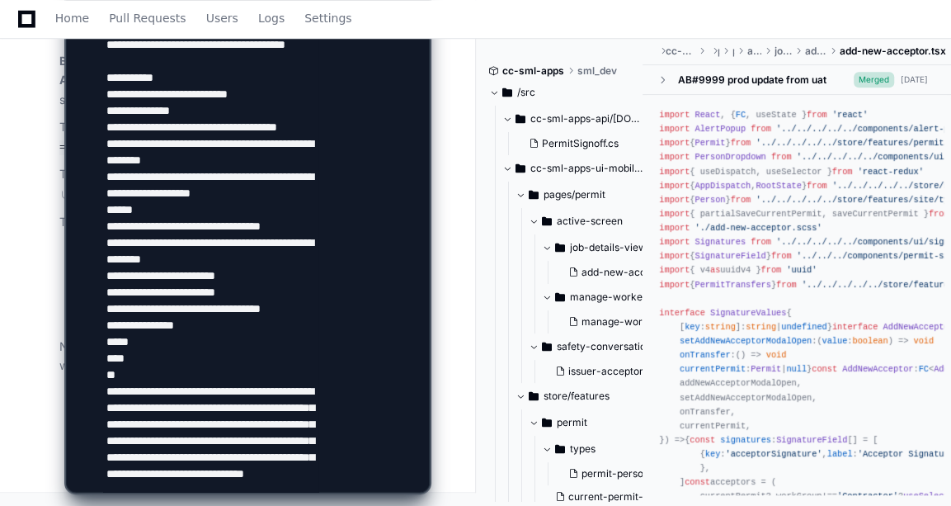
type textarea "**********"
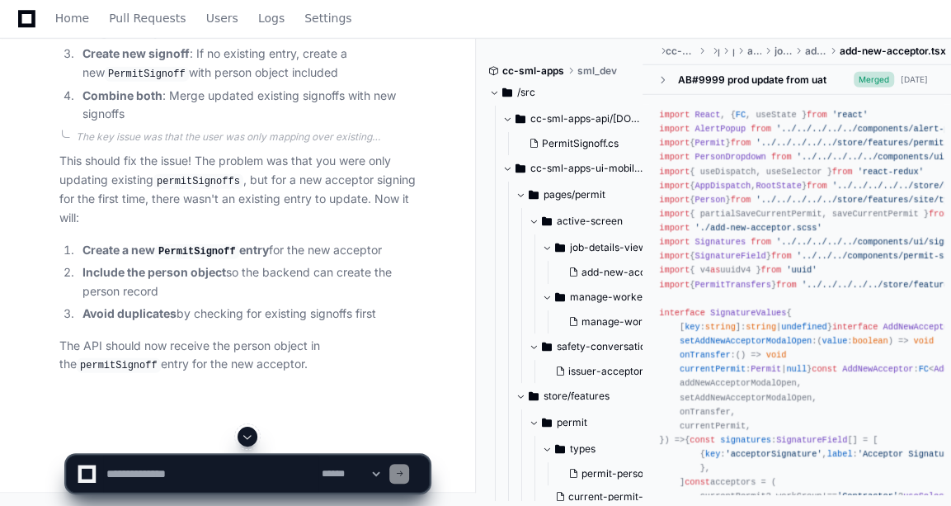
scroll to position [38252, 0]
drag, startPoint x: 76, startPoint y: 237, endPoint x: 86, endPoint y: 68, distance: 169.4
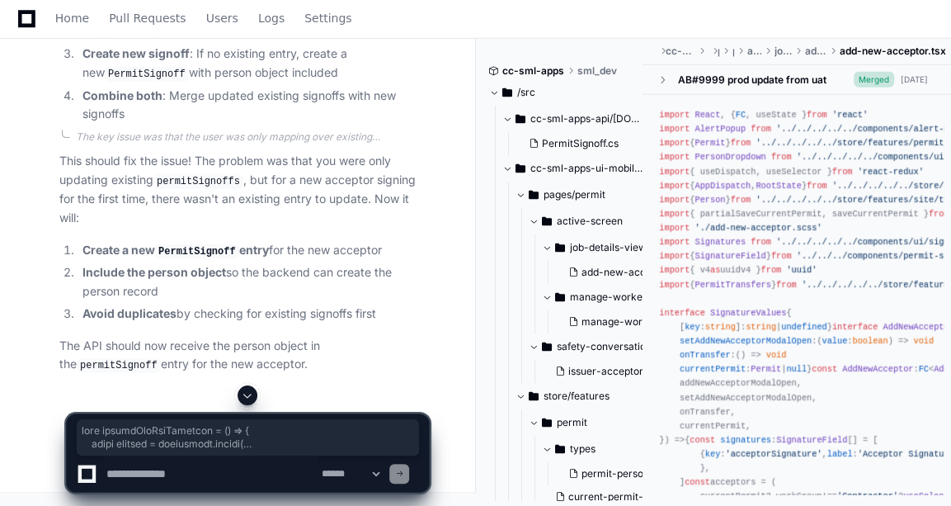
scroll to position [37286, 0]
copy div "const handleAddNewAcceptor = ( ) => { const updates = signatures. reduce ( ( ac…"
